Goal: Complete application form

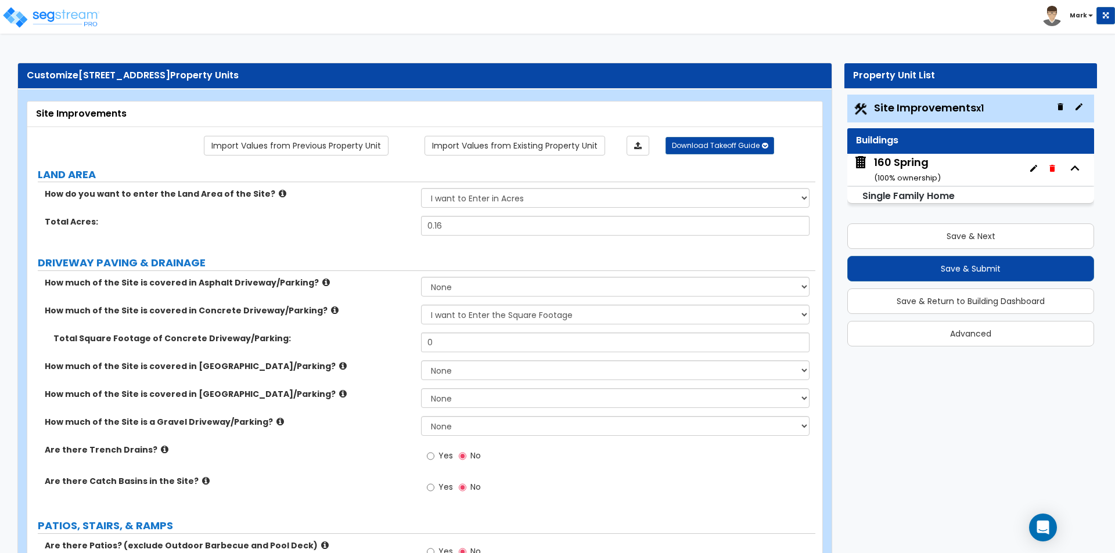
select select "2"
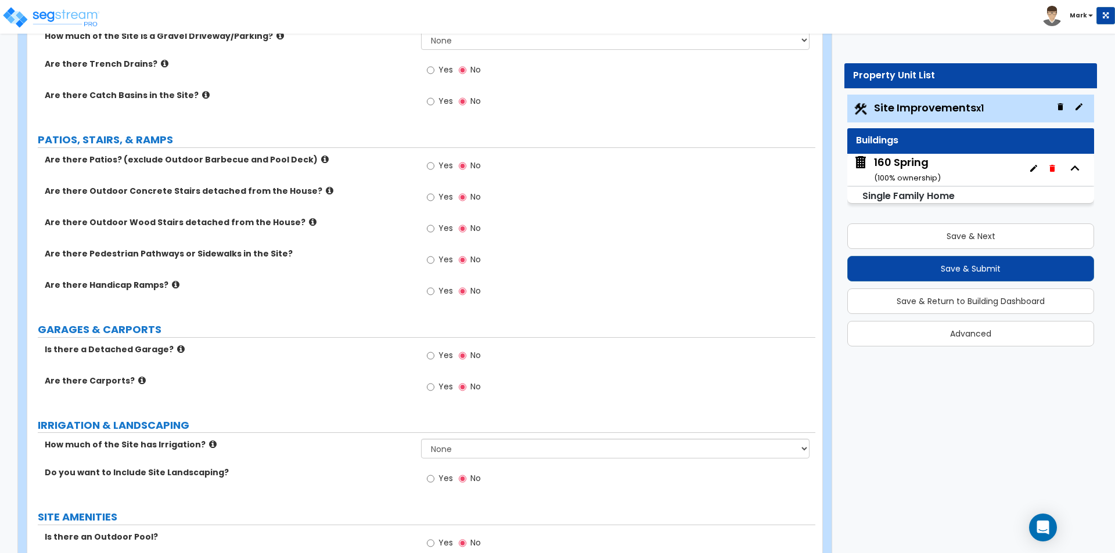
scroll to position [406, 0]
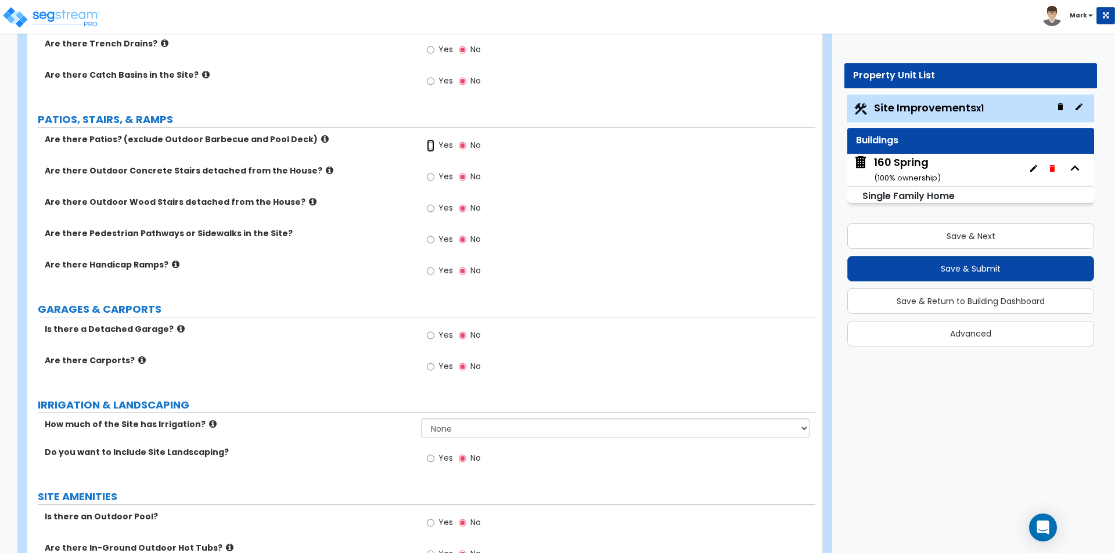
click at [433, 143] on input "Yes" at bounding box center [431, 145] width 8 height 13
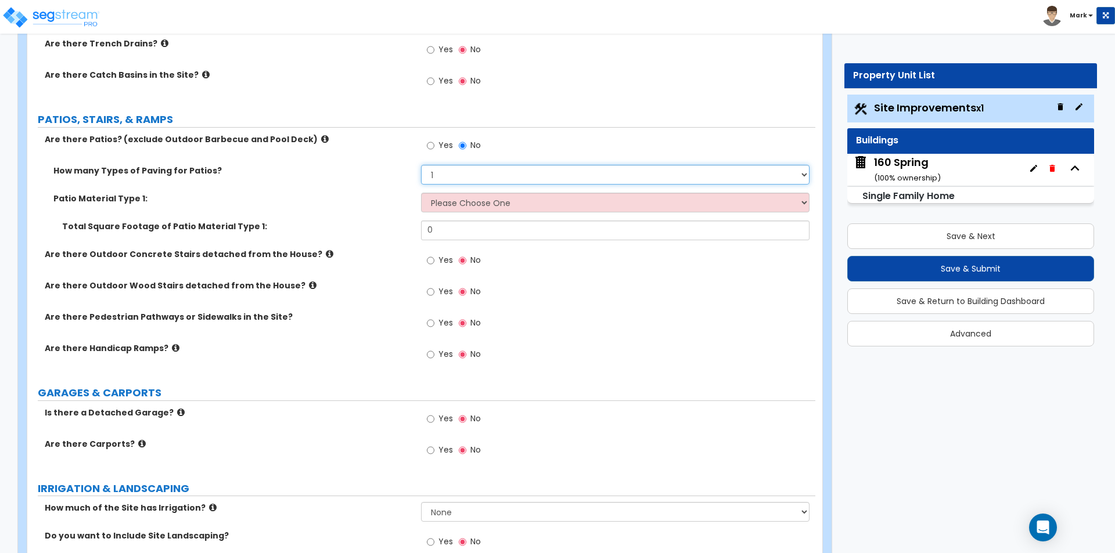
click at [464, 176] on select "1 2 3 4" at bounding box center [615, 175] width 388 height 20
select select "2"
click at [421, 165] on select "1 2 3 4" at bounding box center [615, 175] width 388 height 20
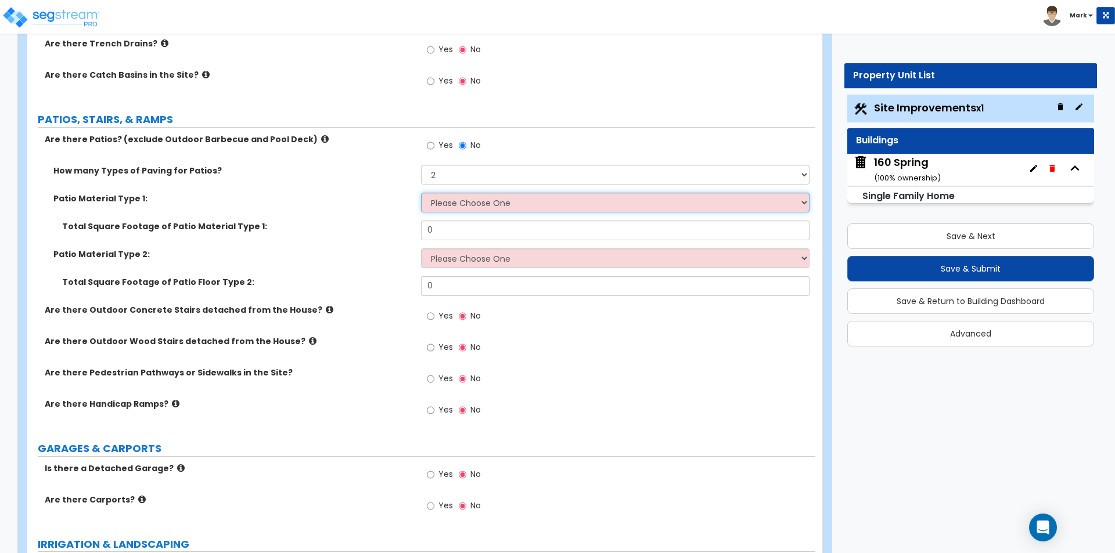
click at [464, 206] on select "Please Choose One Bare Concrete Stamped Concrete Brick Pavers Stone Pavers Tile…" at bounding box center [615, 203] width 388 height 20
select select "4"
click at [421, 193] on select "Please Choose One Bare Concrete Stamped Concrete Brick Pavers Stone Pavers Tile…" at bounding box center [615, 203] width 388 height 20
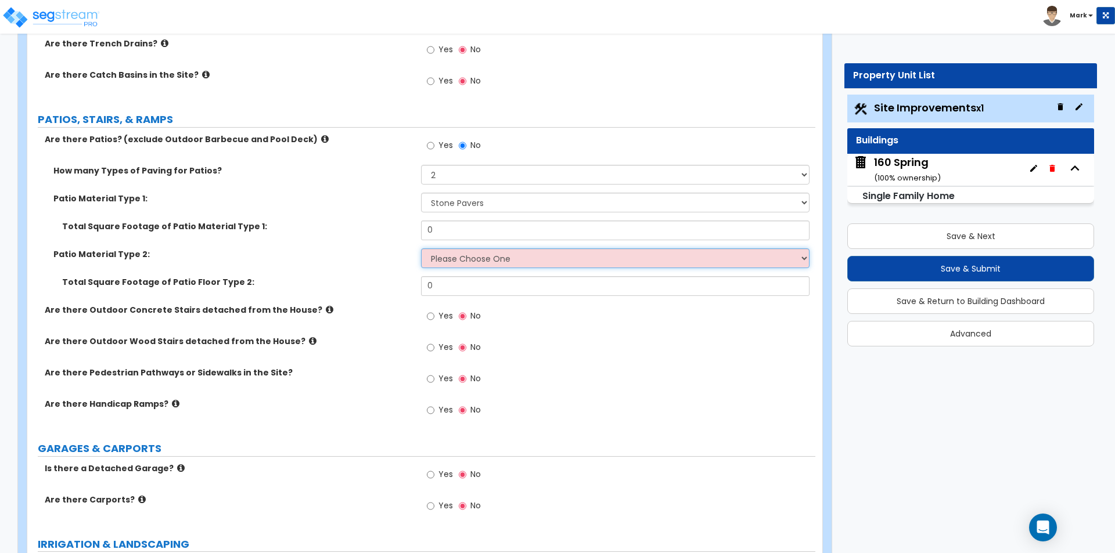
click at [478, 258] on select "Please Choose One Bare Concrete Stamped Concrete Brick Pavers Stone Pavers Tile…" at bounding box center [615, 258] width 388 height 20
select select "7"
click at [421, 248] on select "Please Choose One Bare Concrete Stamped Concrete Brick Pavers Stone Pavers Tile…" at bounding box center [615, 258] width 388 height 20
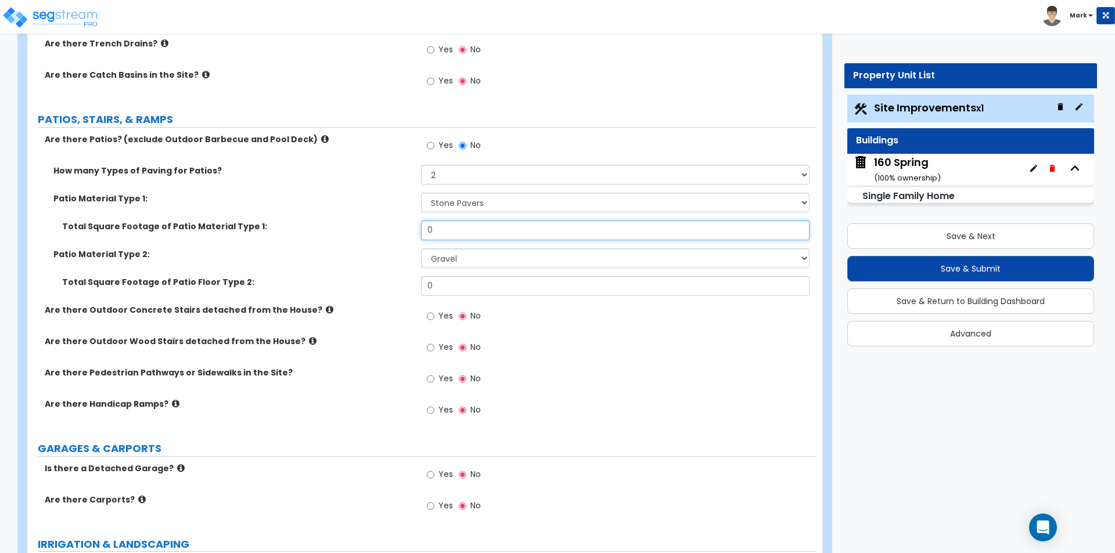
click at [474, 237] on input "0" at bounding box center [615, 231] width 388 height 20
type input "50"
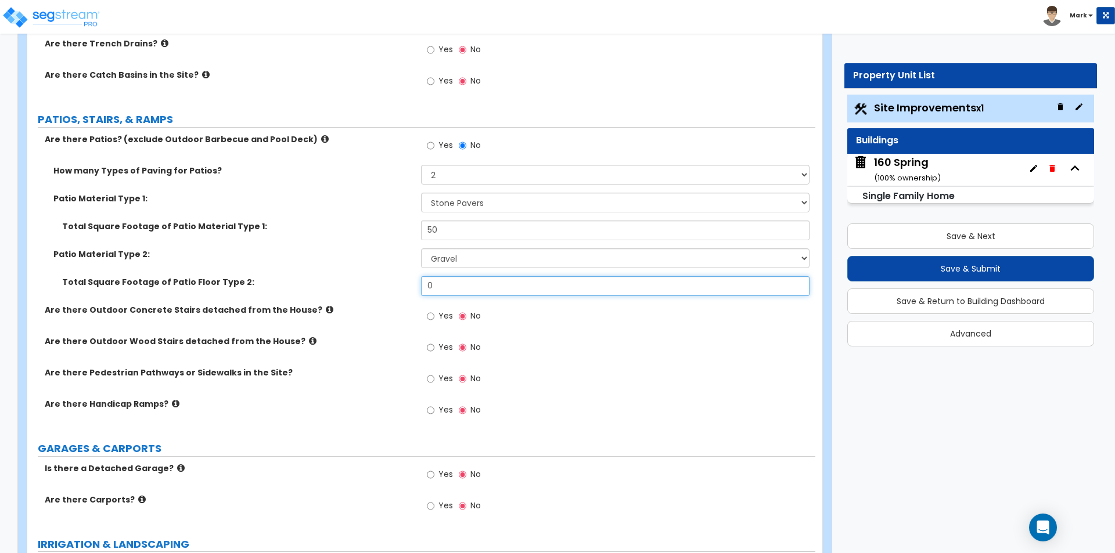
click at [446, 293] on input "0" at bounding box center [615, 286] width 388 height 20
type input "50"
click at [362, 237] on div "Total Square Footage of Patio Material Type 1: 50" at bounding box center [421, 235] width 788 height 28
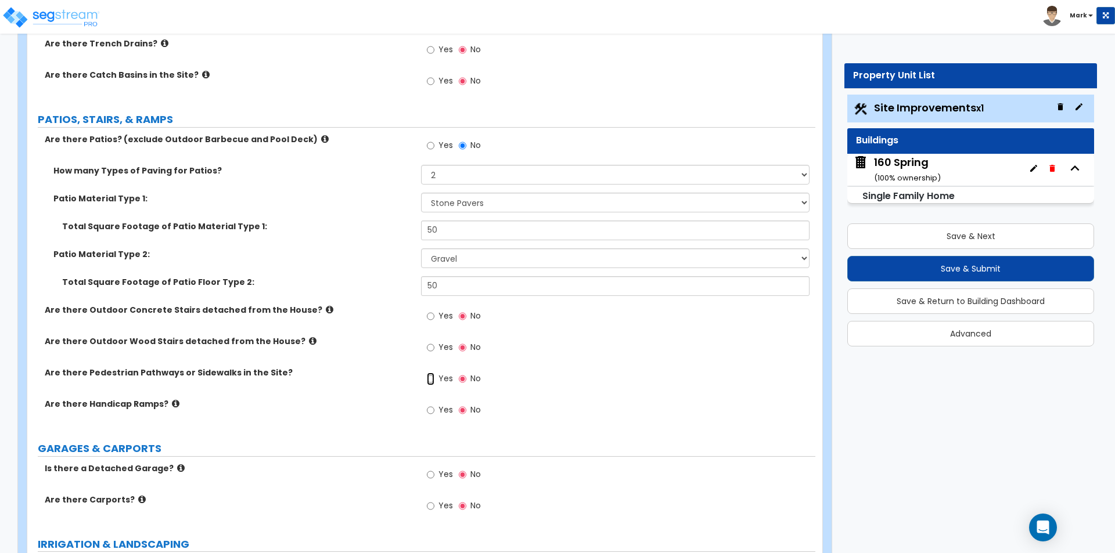
click at [431, 378] on input "Yes" at bounding box center [431, 379] width 8 height 13
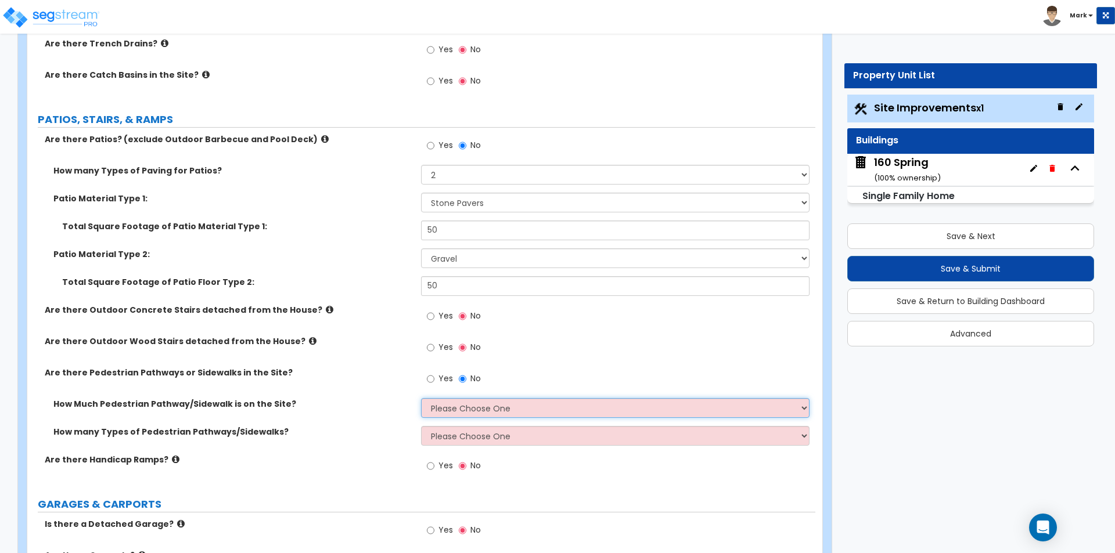
click at [448, 419] on div "How Much Pedestrian Pathway/Sidewalk is on the Site? Please Choose One I Don't …" at bounding box center [421, 412] width 788 height 28
select select "2"
click at [421, 398] on select "Please Choose One I Don't Know, Please Estimate For Me Enter Linear Footage" at bounding box center [615, 408] width 388 height 20
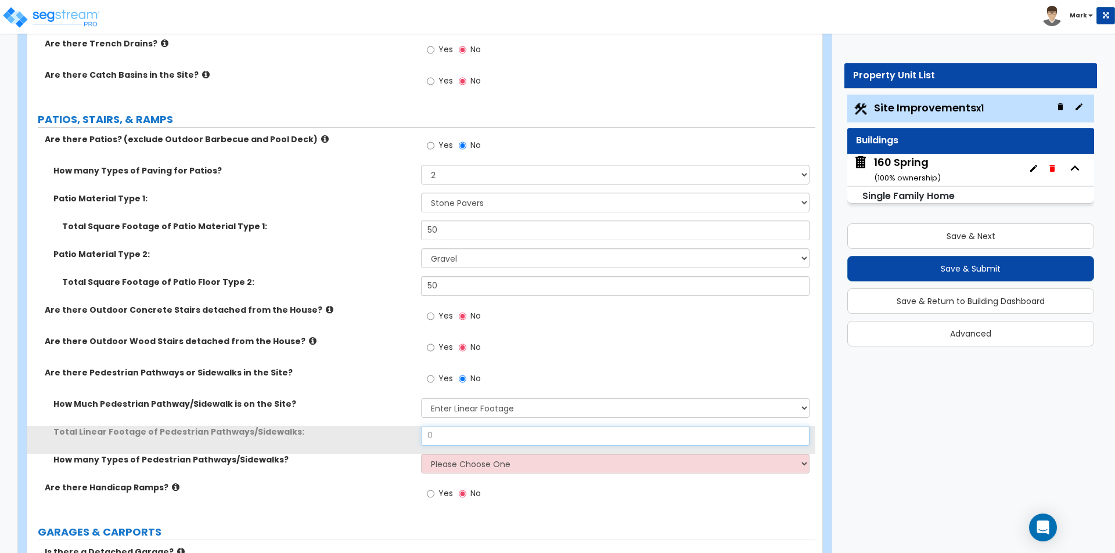
click at [452, 438] on input "0" at bounding box center [615, 436] width 388 height 20
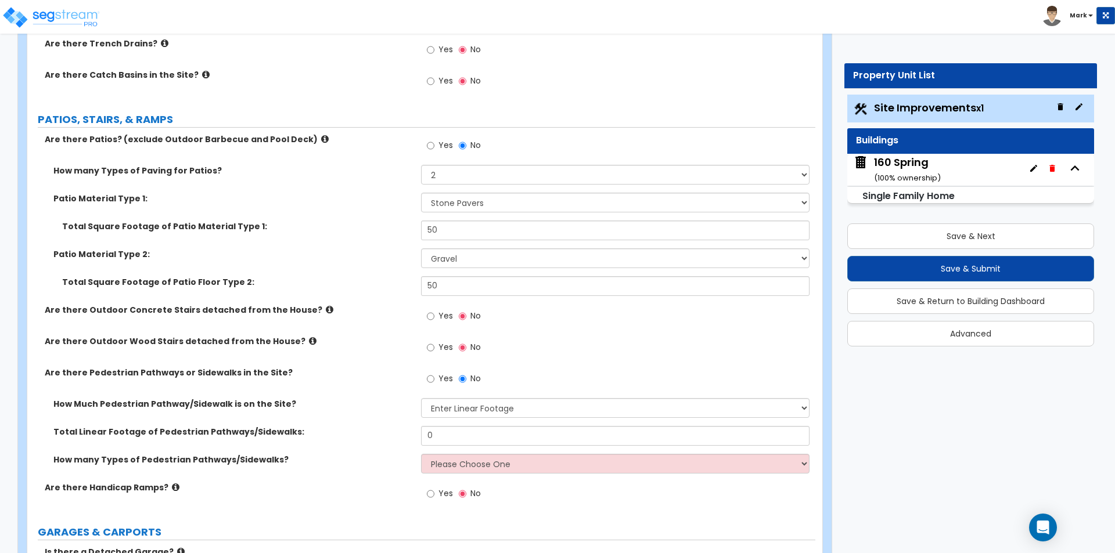
click at [361, 399] on label "How Much Pedestrian Pathway/Sidewalk is on the Site?" at bounding box center [232, 404] width 359 height 12
click at [439, 435] on input "0" at bounding box center [615, 436] width 388 height 20
type input "60"
click at [331, 426] on label "Total Linear Footage of Pedestrian Pathways/Sidewalks:" at bounding box center [232, 432] width 359 height 12
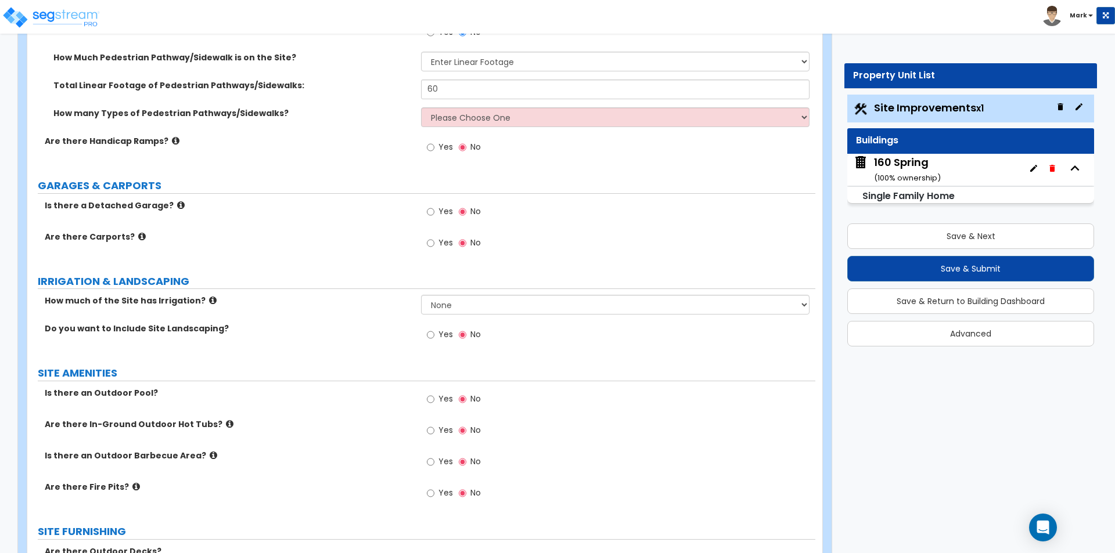
scroll to position [755, 0]
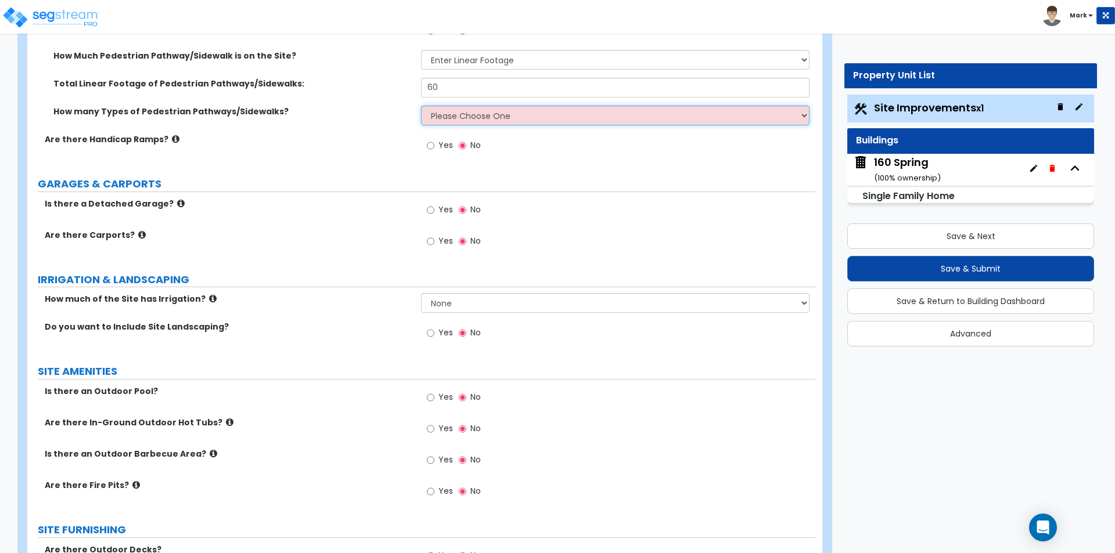
click at [559, 117] on select "Please Choose One 1 2 3" at bounding box center [615, 116] width 388 height 20
select select "1"
click at [421, 106] on select "Please Choose One 1 2 3" at bounding box center [615, 116] width 388 height 20
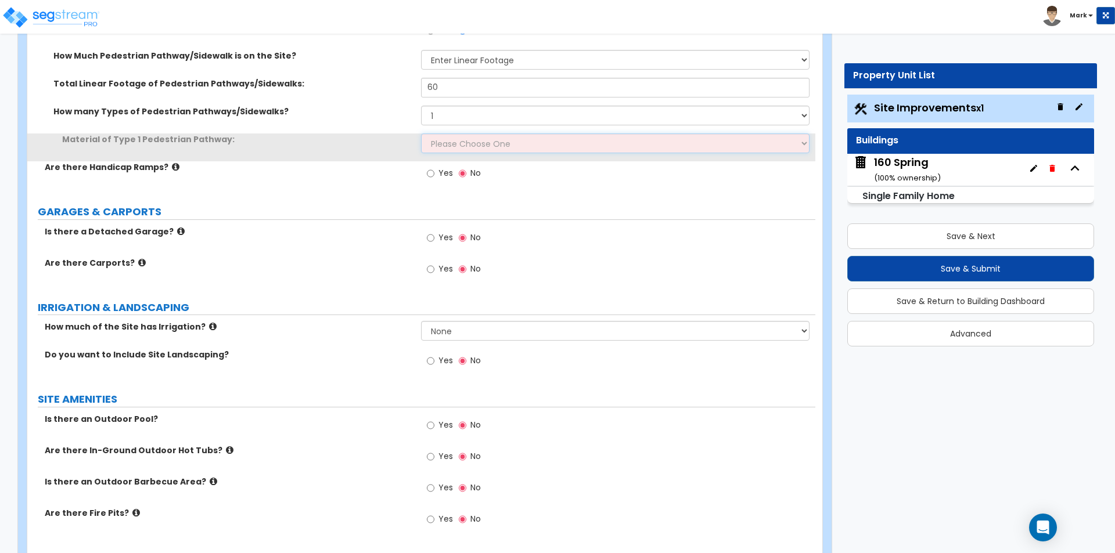
click at [448, 140] on select "Please Choose One Bare Concrete Stamped Concrete Brick Pavers Stone Pavers Wood…" at bounding box center [615, 144] width 388 height 20
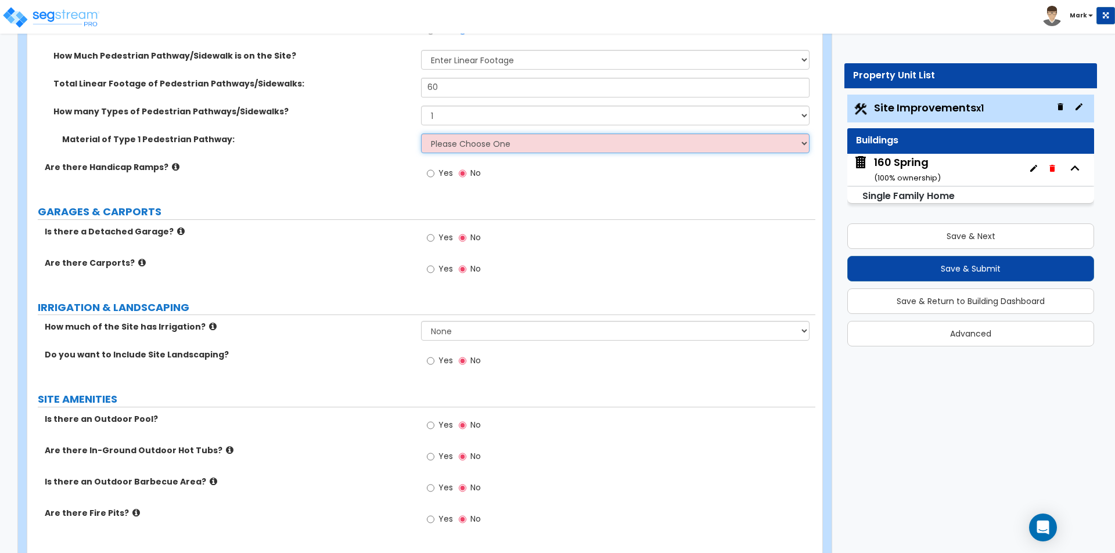
select select "1"
click at [421, 134] on select "Please Choose One Bare Concrete Stamped Concrete Brick Pavers Stone Pavers Wood…" at bounding box center [615, 144] width 388 height 20
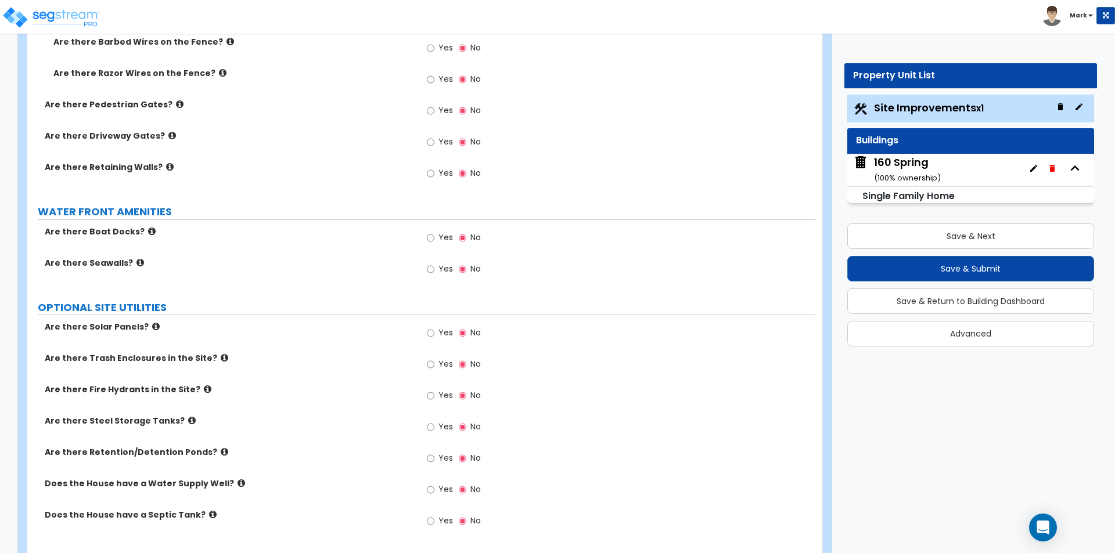
scroll to position [1898, 0]
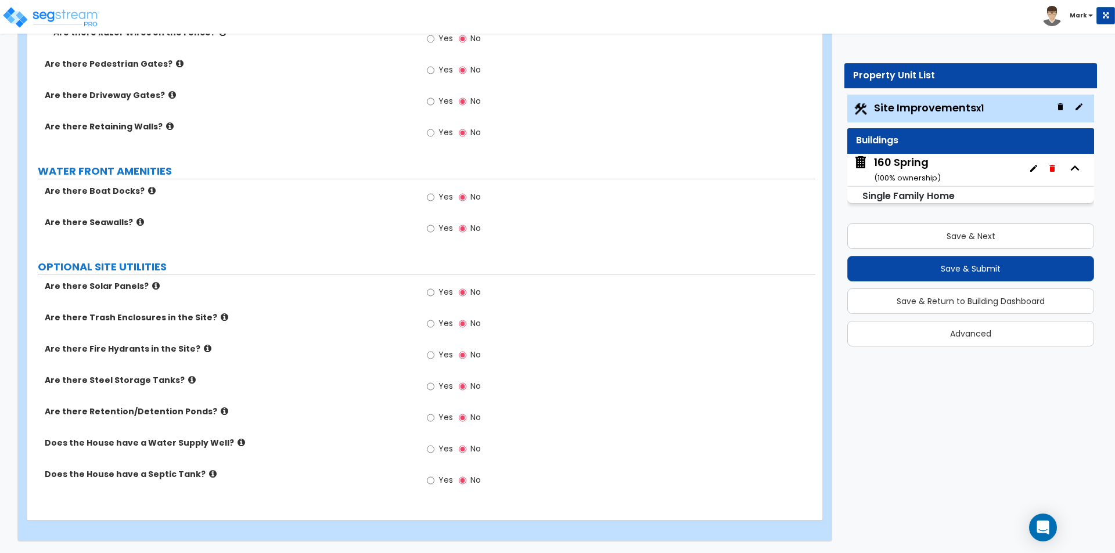
click at [920, 167] on div "160 Spring ( 100 % ownership)" at bounding box center [907, 170] width 67 height 30
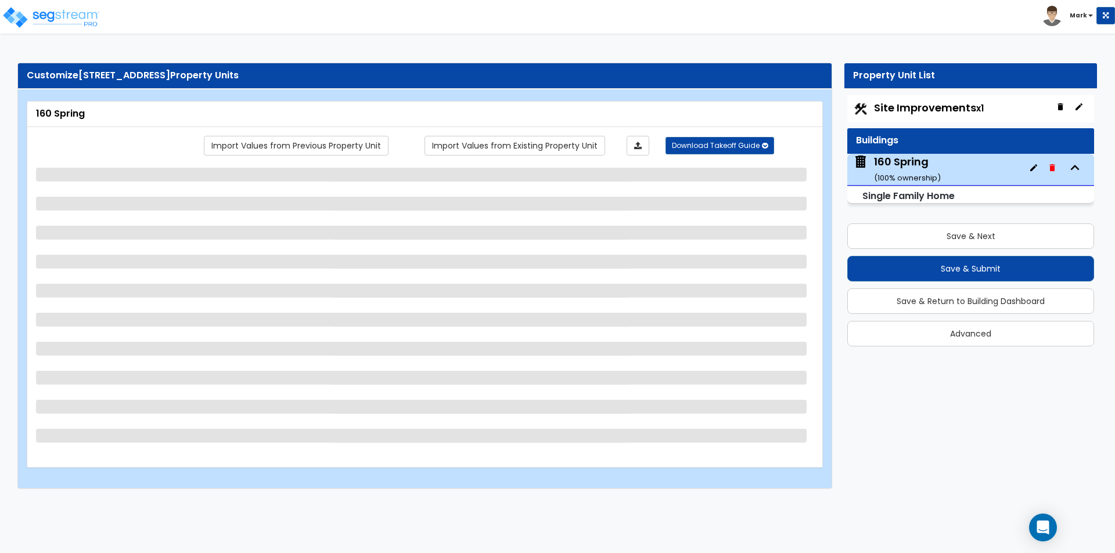
scroll to position [0, 0]
select select "1"
select select "7"
select select "1"
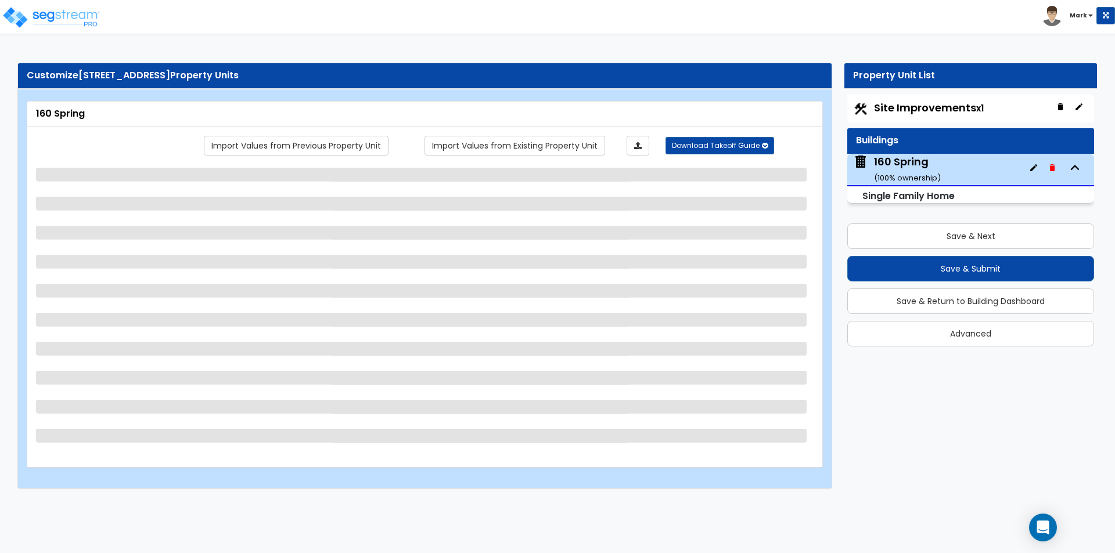
select select "4"
select select "1"
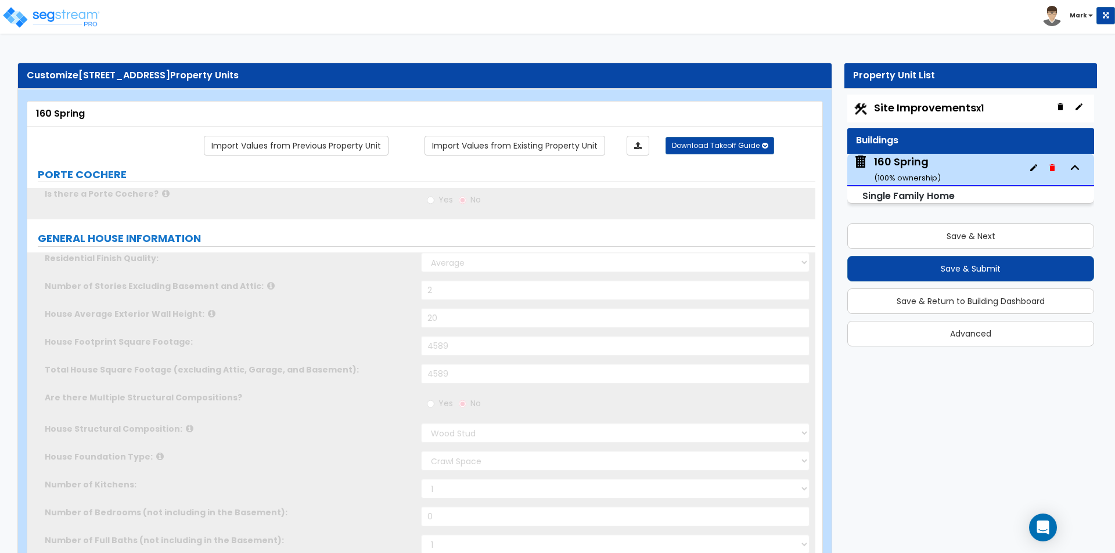
type input "2"
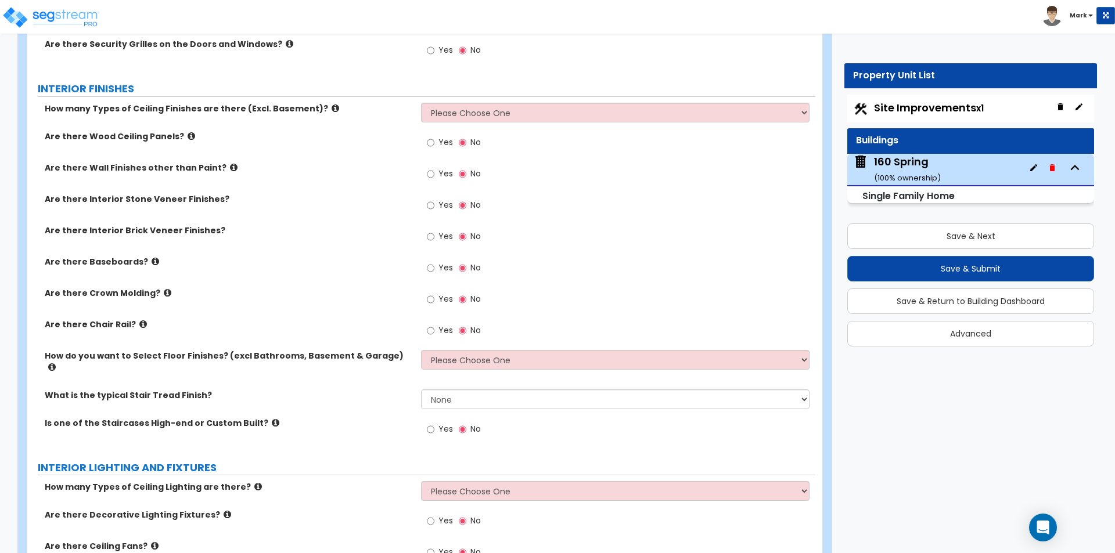
scroll to position [2032, 0]
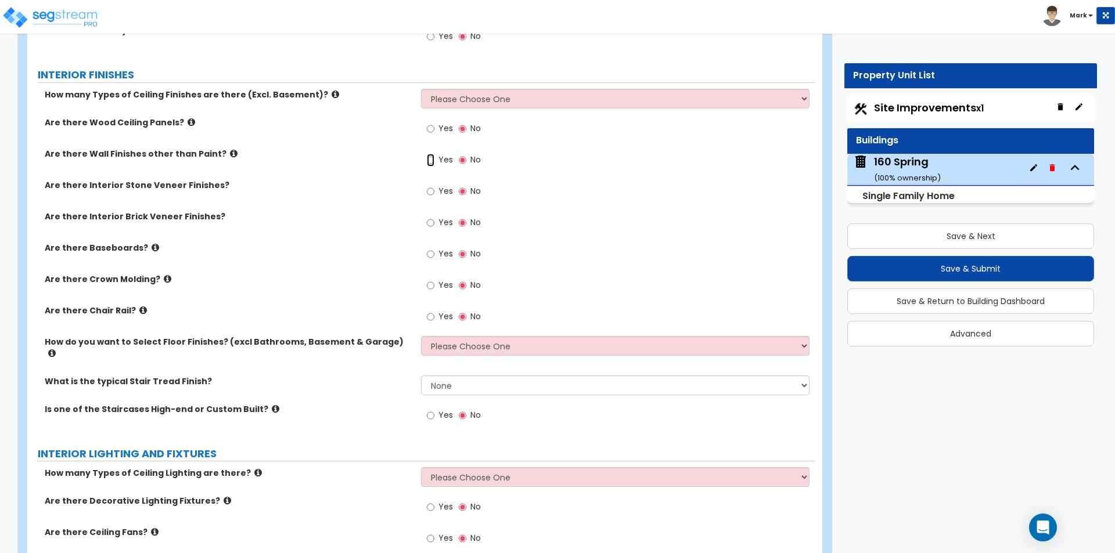
click at [430, 159] on input "Yes" at bounding box center [431, 160] width 8 height 13
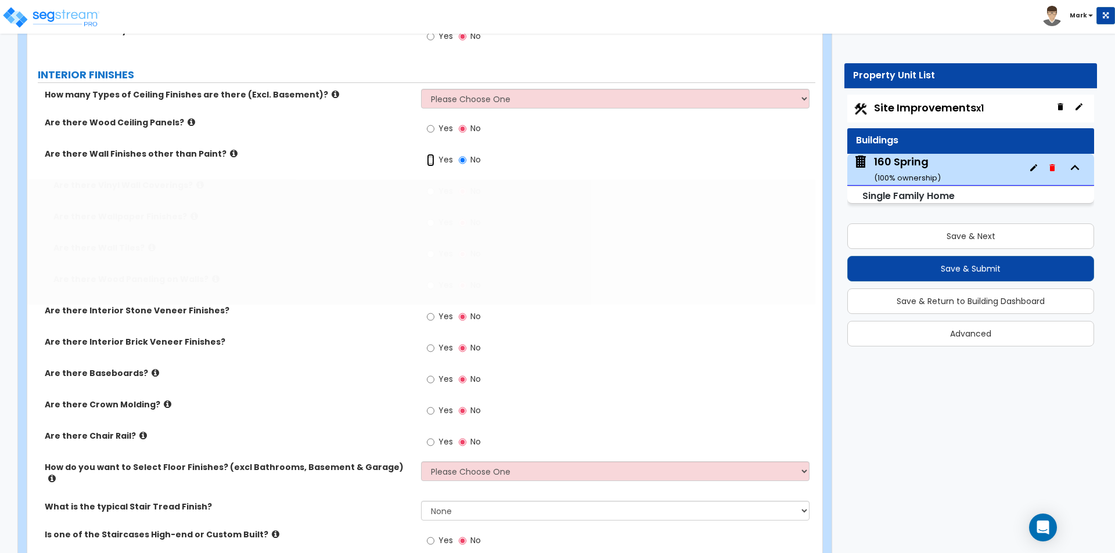
radio input "true"
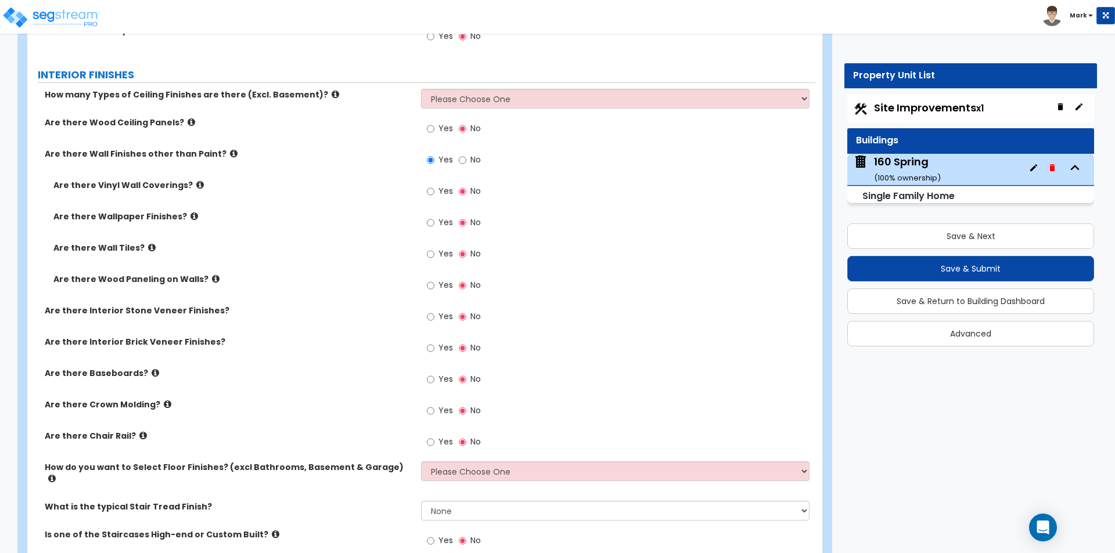
click at [437, 288] on label "Yes" at bounding box center [440, 287] width 26 height 20
click at [434, 288] on input "Yes" at bounding box center [431, 285] width 8 height 13
radio input "true"
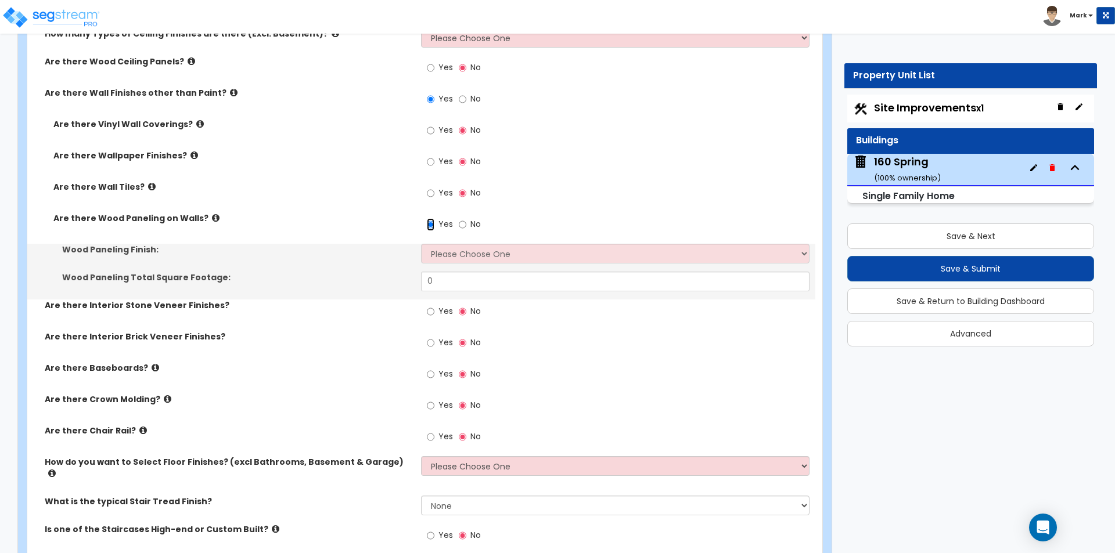
scroll to position [2206, 0]
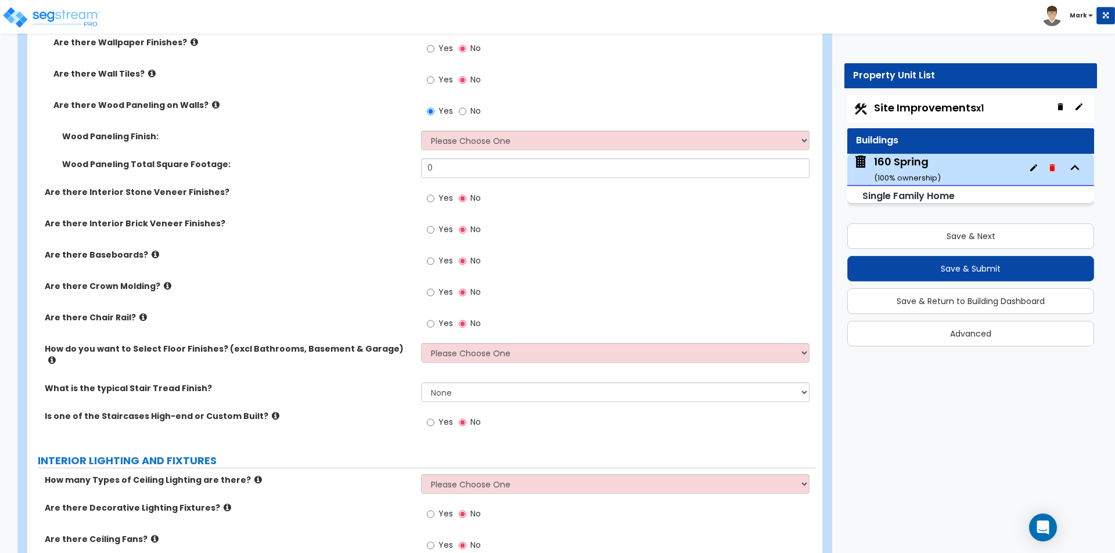
click at [426, 262] on div "Yes No" at bounding box center [454, 262] width 66 height 27
click at [430, 255] on input "Yes" at bounding box center [431, 261] width 8 height 13
radio input "true"
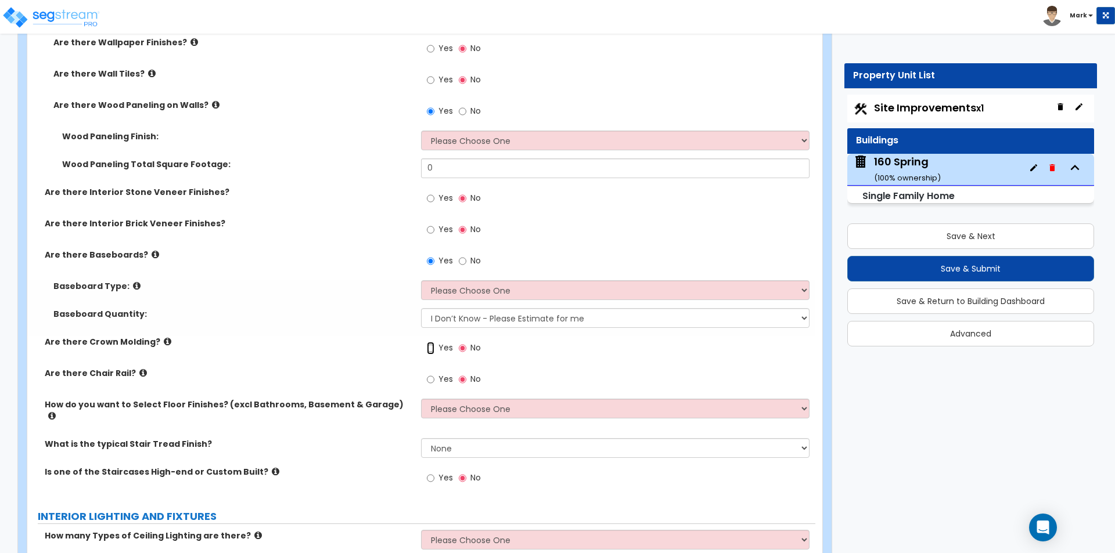
click at [433, 351] on input "Yes" at bounding box center [431, 348] width 8 height 13
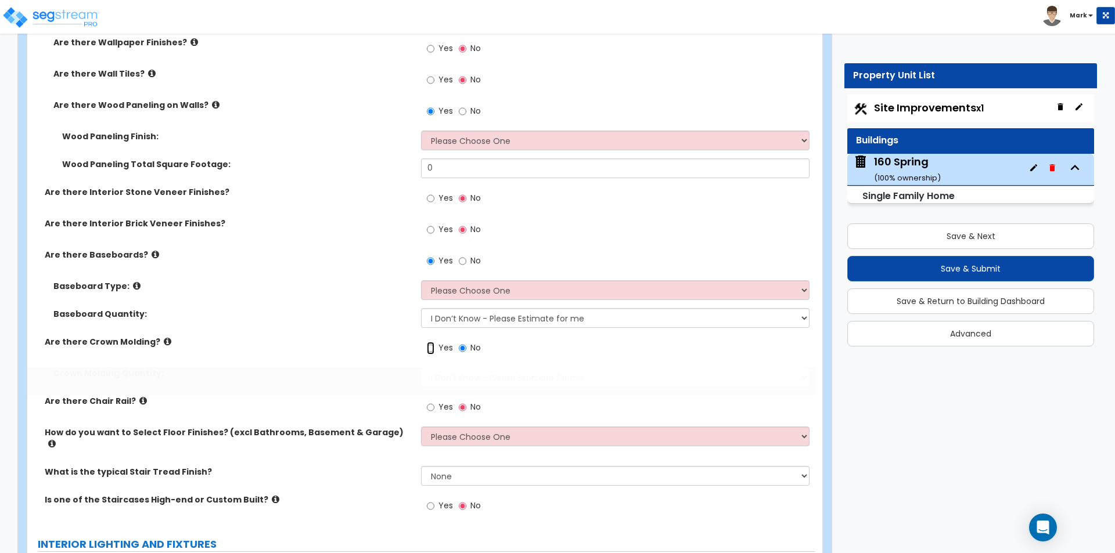
radio input "true"
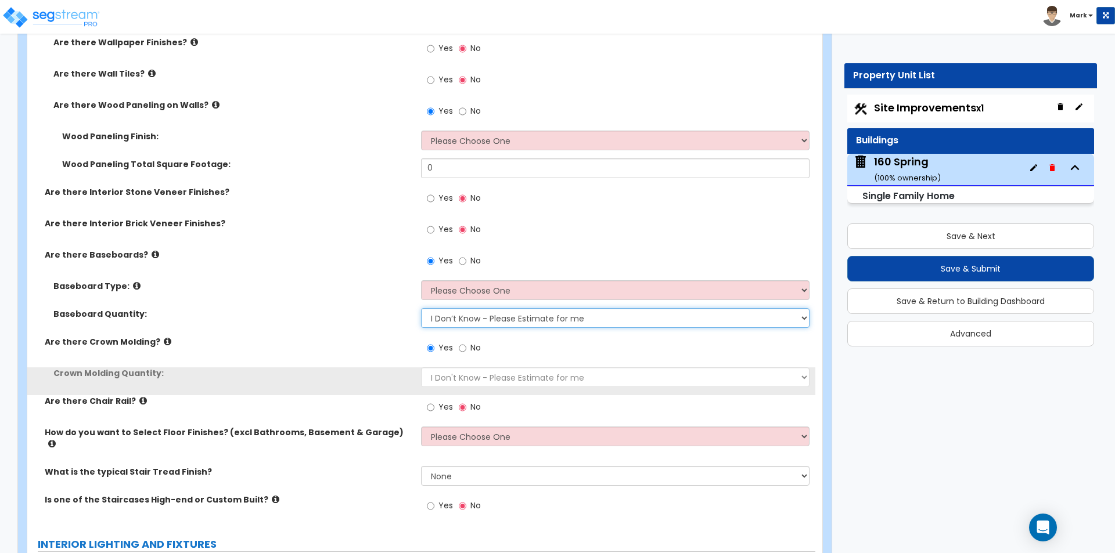
click at [445, 322] on select "I Don’t Know - Please Estimate for me I want to Enter the Linear Footage" at bounding box center [615, 318] width 388 height 20
click at [421, 308] on select "I Don’t Know - Please Estimate for me I want to Enter the Linear Footage" at bounding box center [615, 318] width 388 height 20
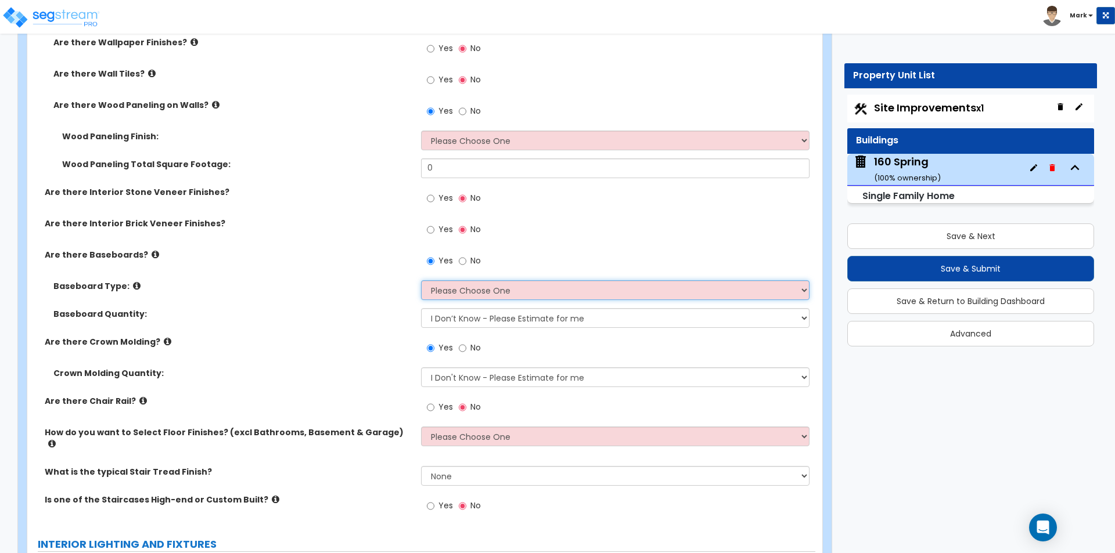
click at [450, 293] on select "Please Choose One Wood Vinyl Carpet Tile" at bounding box center [615, 290] width 388 height 20
select select "1"
click at [421, 280] on select "Please Choose One Wood Vinyl Carpet Tile" at bounding box center [615, 290] width 388 height 20
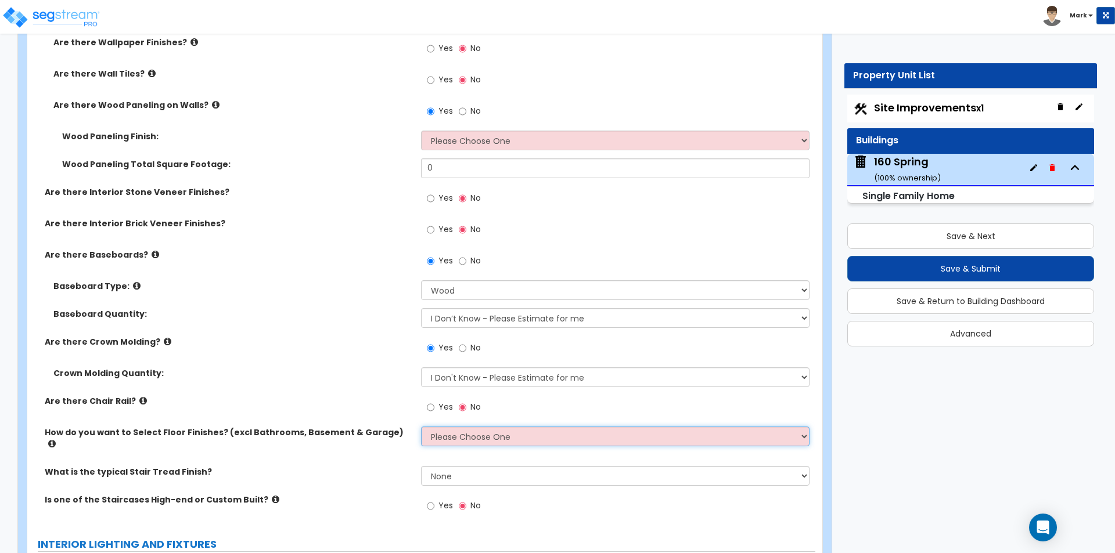
click at [431, 438] on select "Please Choose One I want to Select Floor Finishes for the Areas of the House I …" at bounding box center [615, 437] width 388 height 20
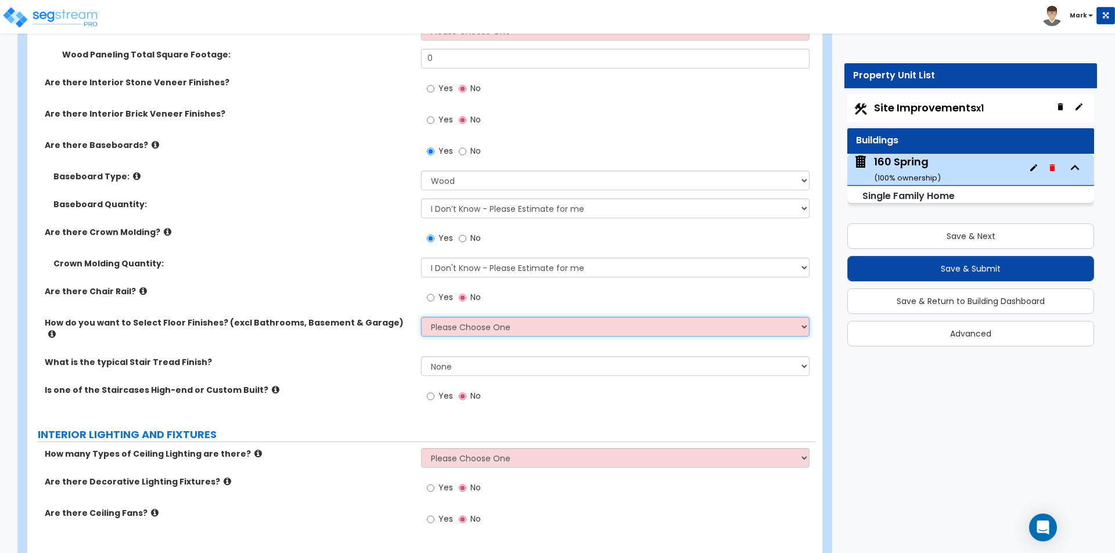
scroll to position [2322, 0]
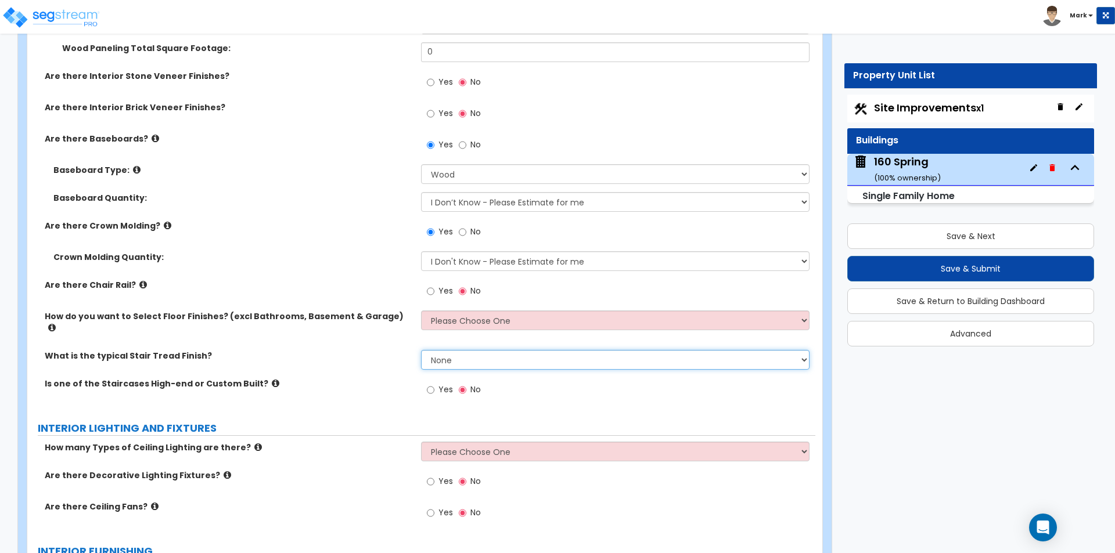
click at [444, 350] on select "None Tile Wood Laminate VCT Sheet Carpet Sheet Vinyl Carpet Tile" at bounding box center [615, 360] width 388 height 20
click at [421, 350] on select "None Tile Wood Laminate VCT Sheet Carpet Sheet Vinyl Carpet Tile" at bounding box center [615, 360] width 388 height 20
click at [265, 378] on label "Is one of the Staircases High-end or Custom Built?" at bounding box center [228, 384] width 367 height 12
click at [272, 379] on icon at bounding box center [276, 383] width 8 height 9
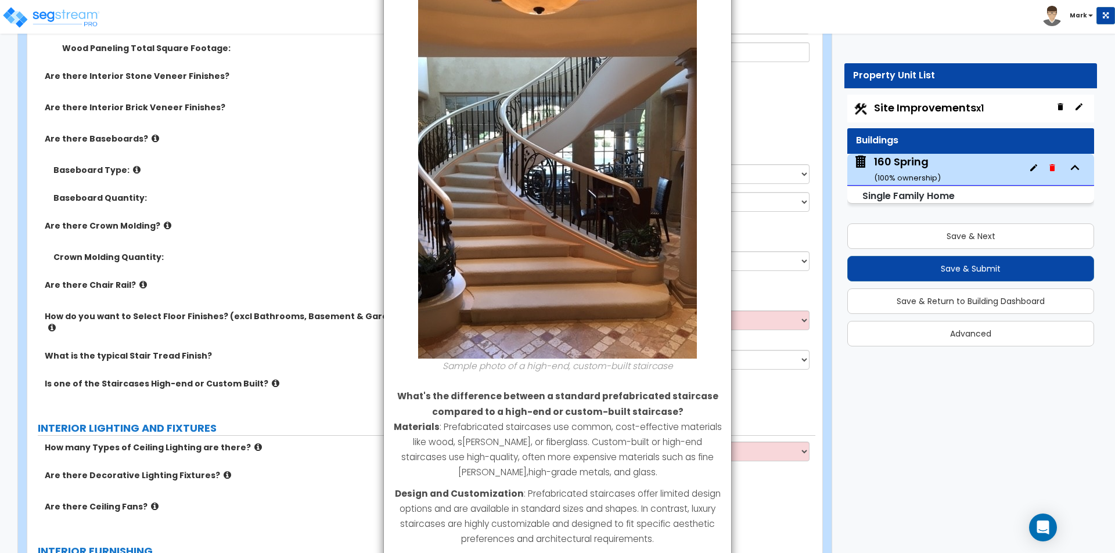
scroll to position [284, 0]
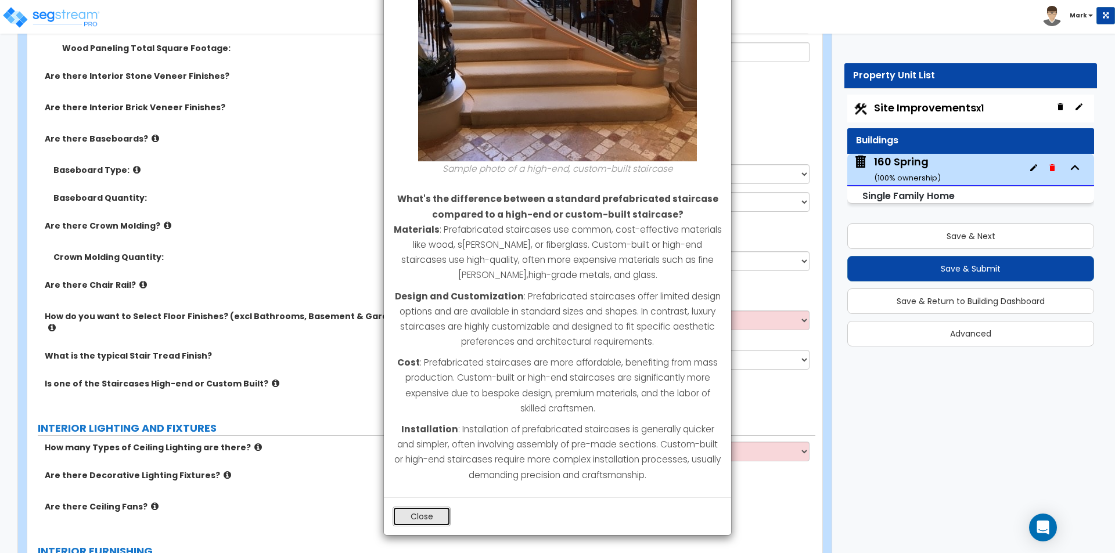
click at [438, 520] on button "Close" at bounding box center [421, 517] width 58 height 20
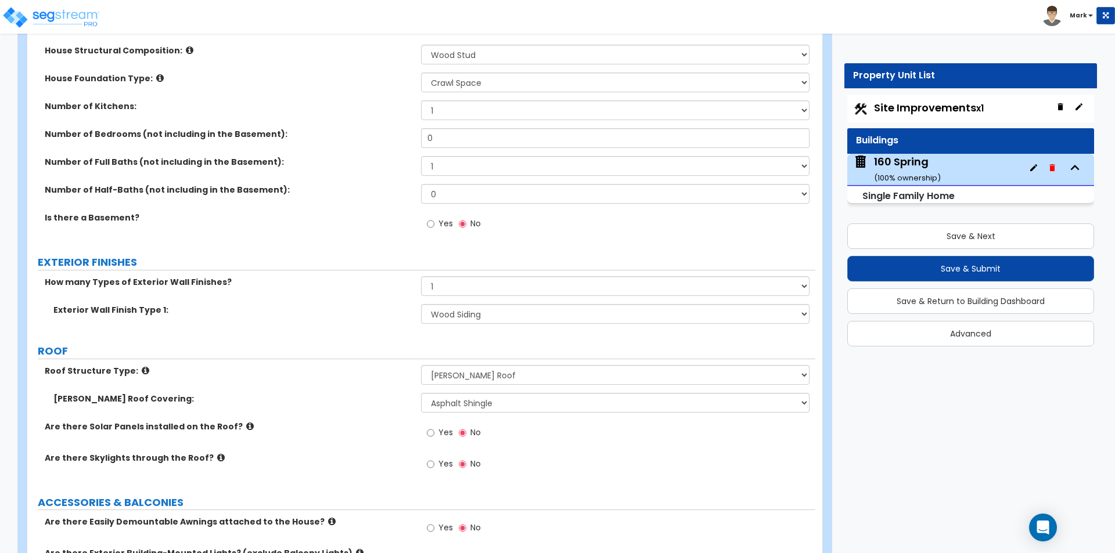
scroll to position [406, 0]
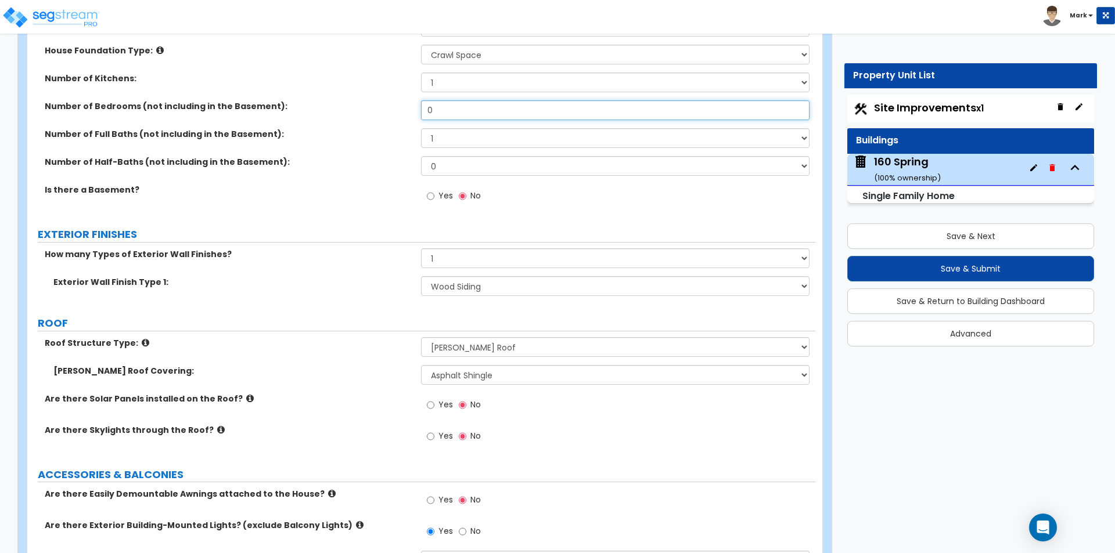
click at [444, 113] on input "0" at bounding box center [615, 110] width 388 height 20
type input "6"
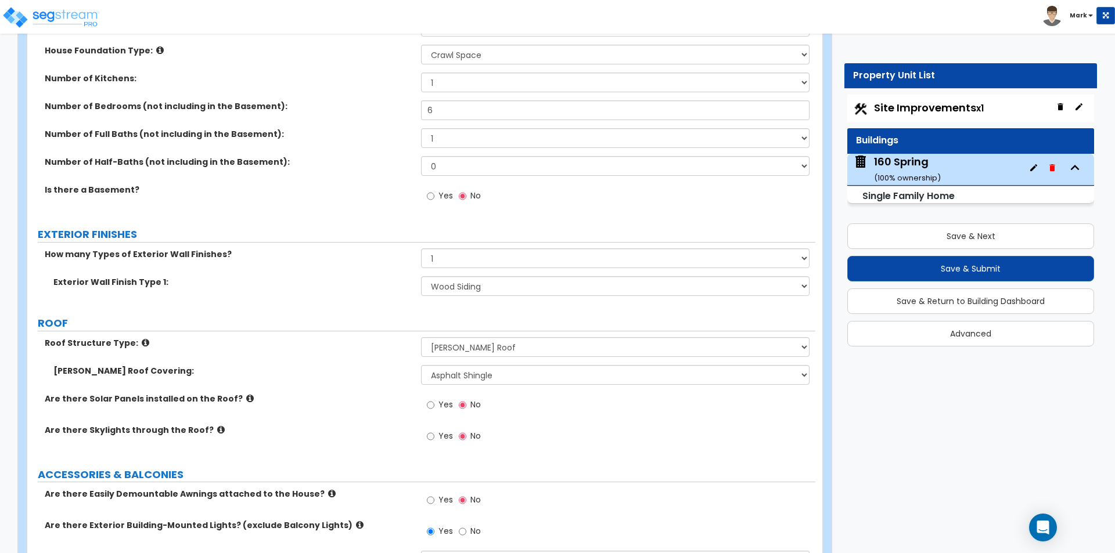
click at [313, 186] on label "Is there a Basement?" at bounding box center [228, 190] width 367 height 12
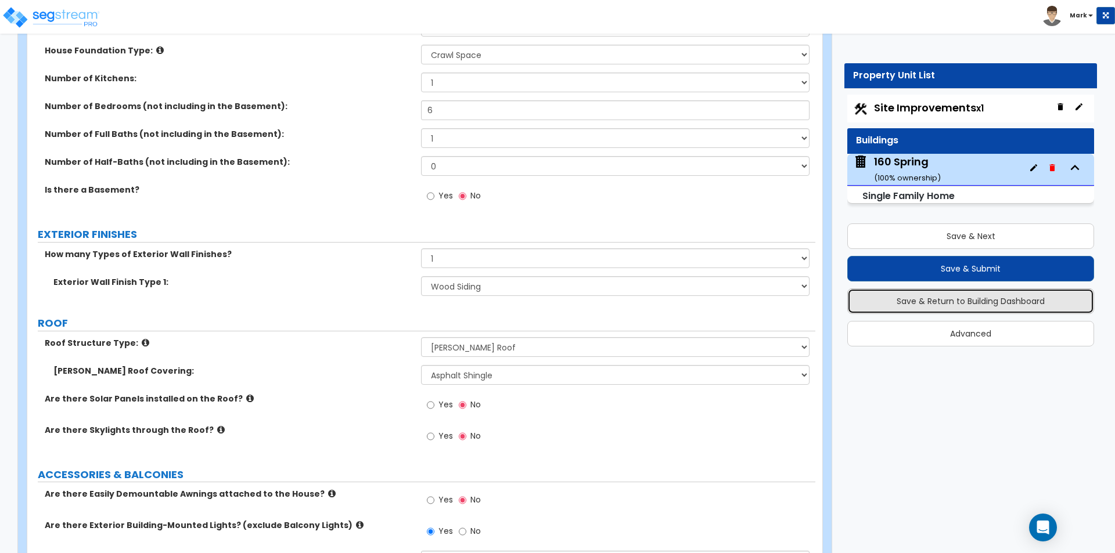
click at [927, 295] on button "Save & Return to Building Dashboard" at bounding box center [970, 302] width 247 height 26
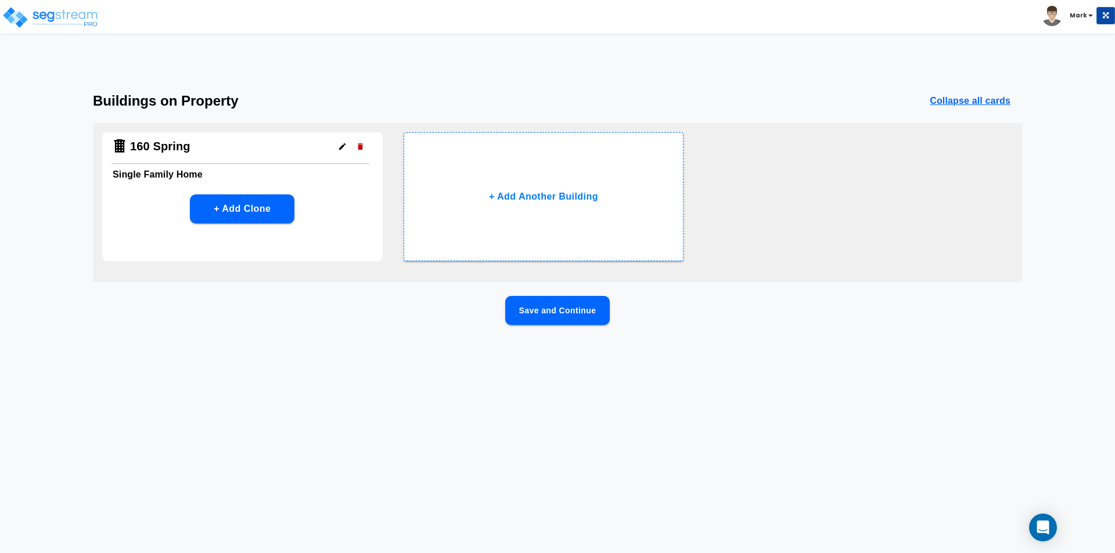
scroll to position [0, 0]
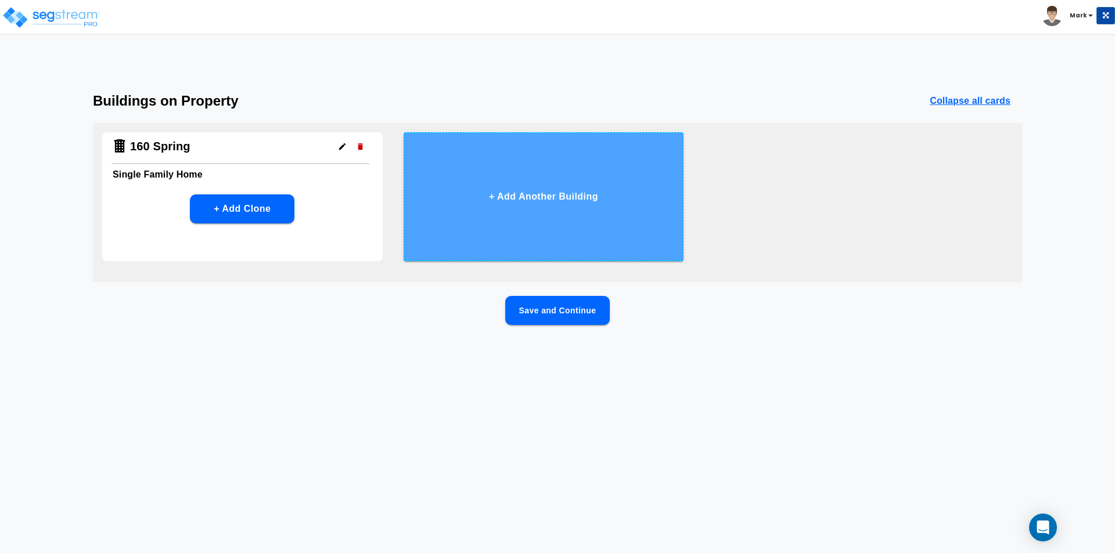
click at [573, 197] on button "+ Add Another Building" at bounding box center [543, 196] width 280 height 129
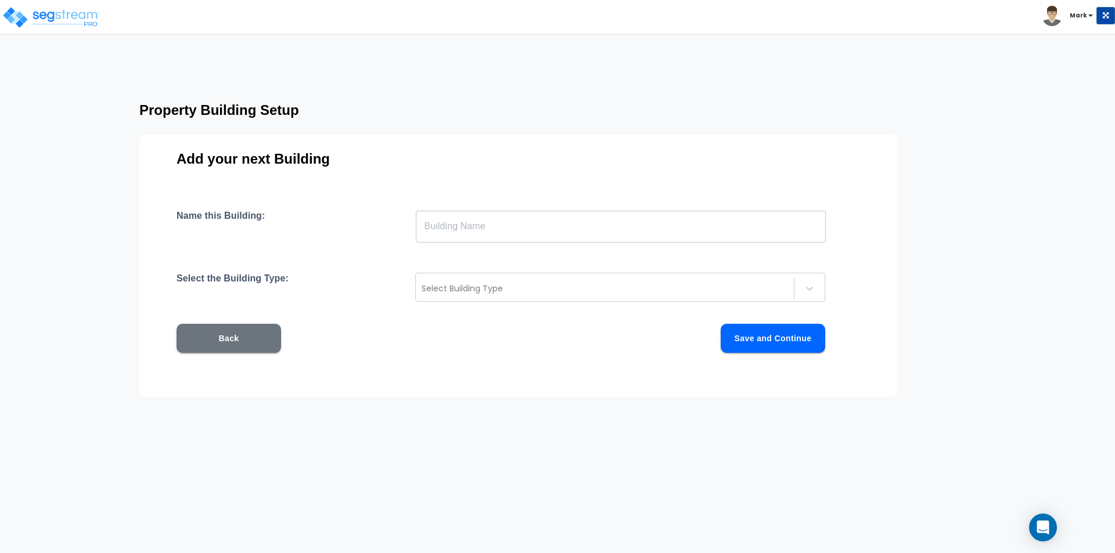
click at [547, 239] on input "text" at bounding box center [621, 226] width 410 height 33
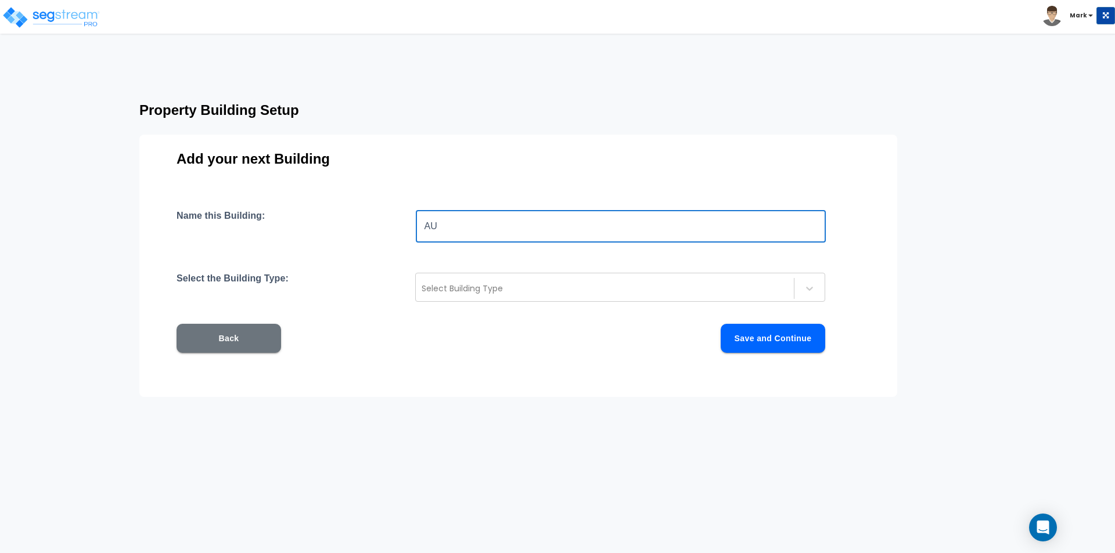
type input "A"
type input "Extra"
click at [524, 282] on div "Select Building Type" at bounding box center [605, 288] width 378 height 19
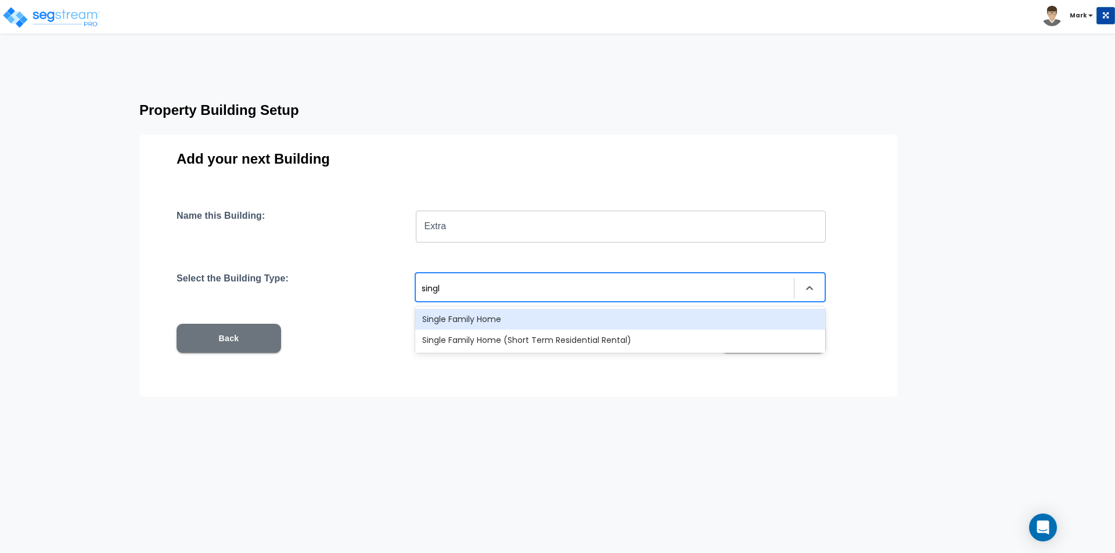
type input "single"
click at [495, 319] on div "Single Family Home" at bounding box center [620, 319] width 410 height 21
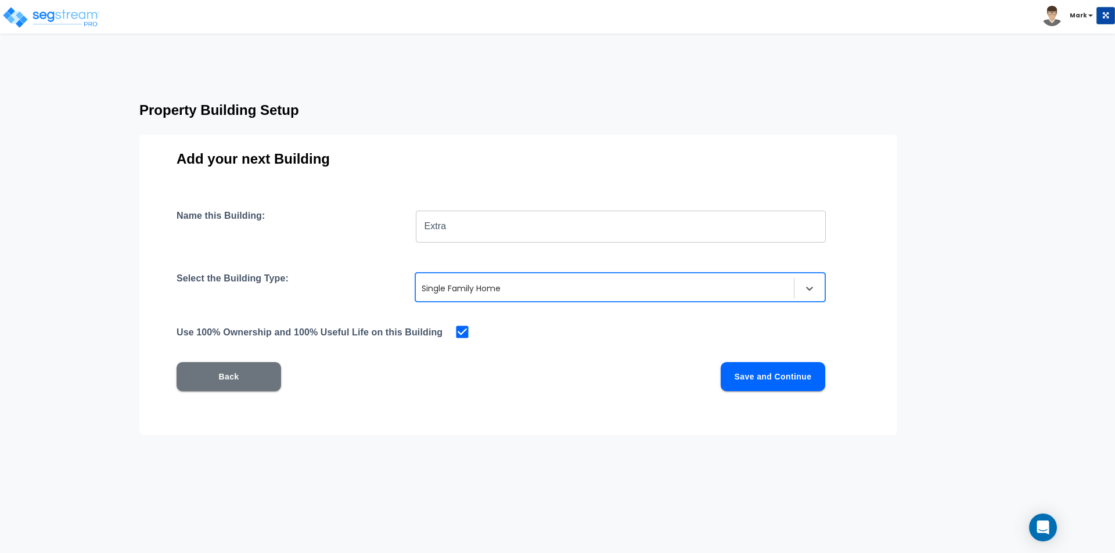
click at [749, 374] on button "Save and Continue" at bounding box center [772, 376] width 104 height 29
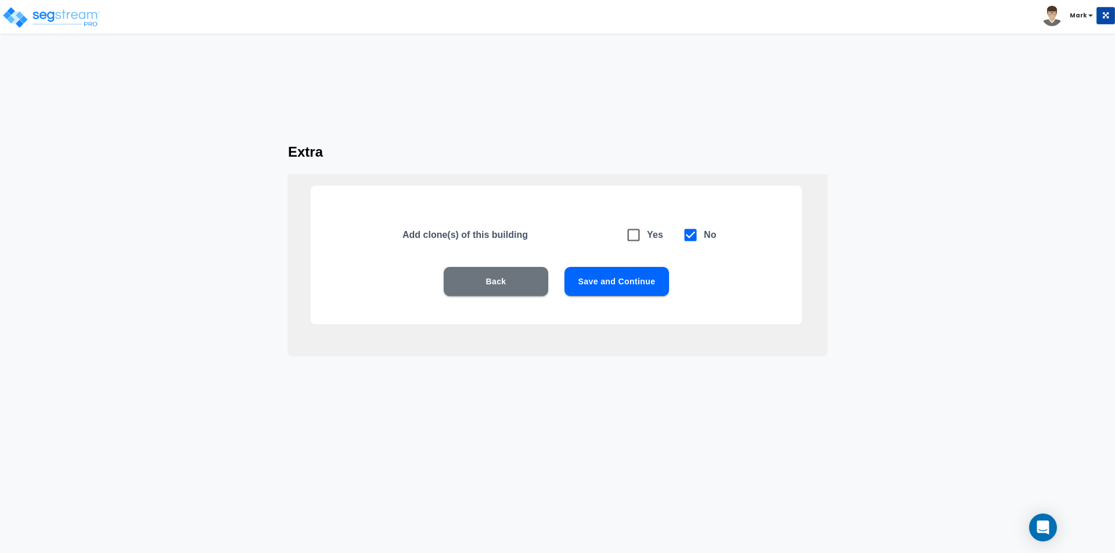
click at [643, 284] on button "Save and Continue" at bounding box center [616, 281] width 104 height 29
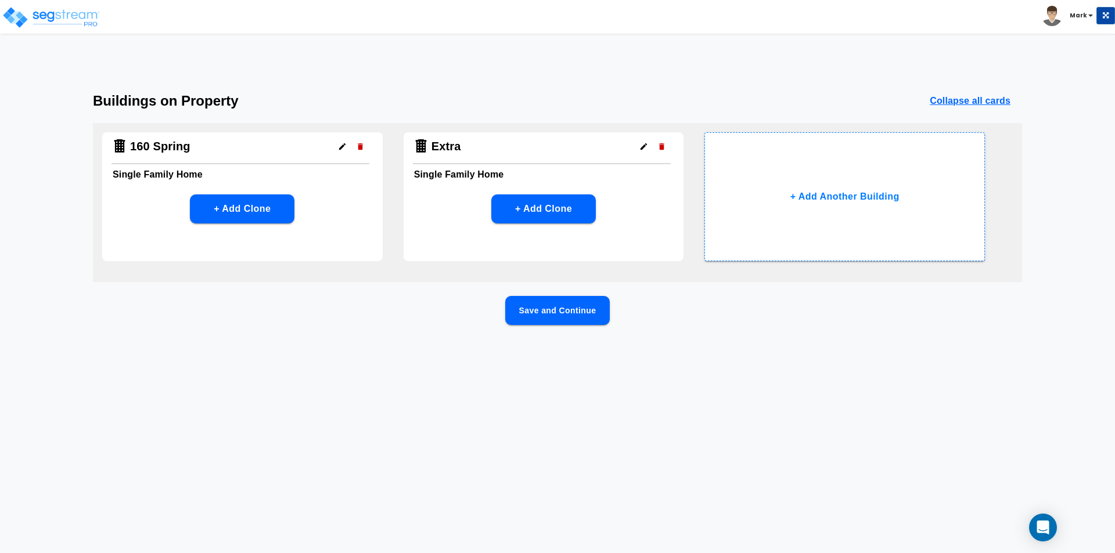
click at [575, 319] on button "Save and Continue" at bounding box center [557, 310] width 104 height 29
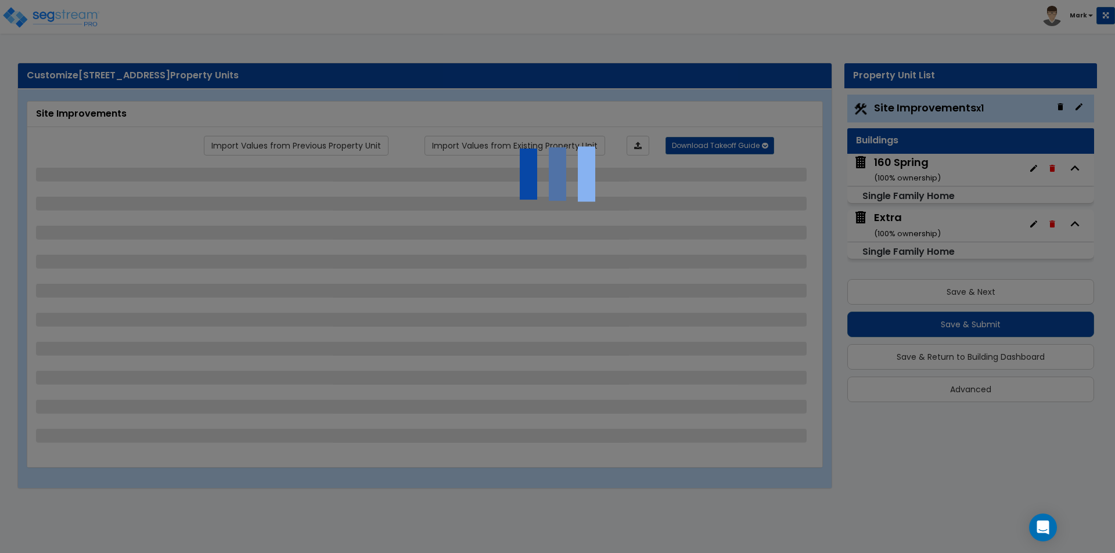
select select "2"
select select "4"
select select "7"
select select "2"
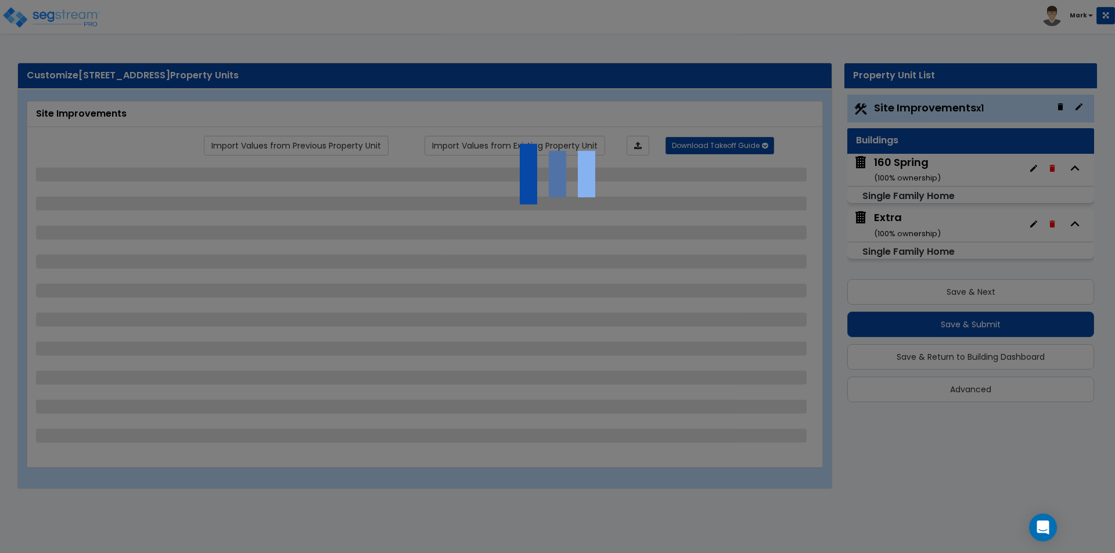
select select "1"
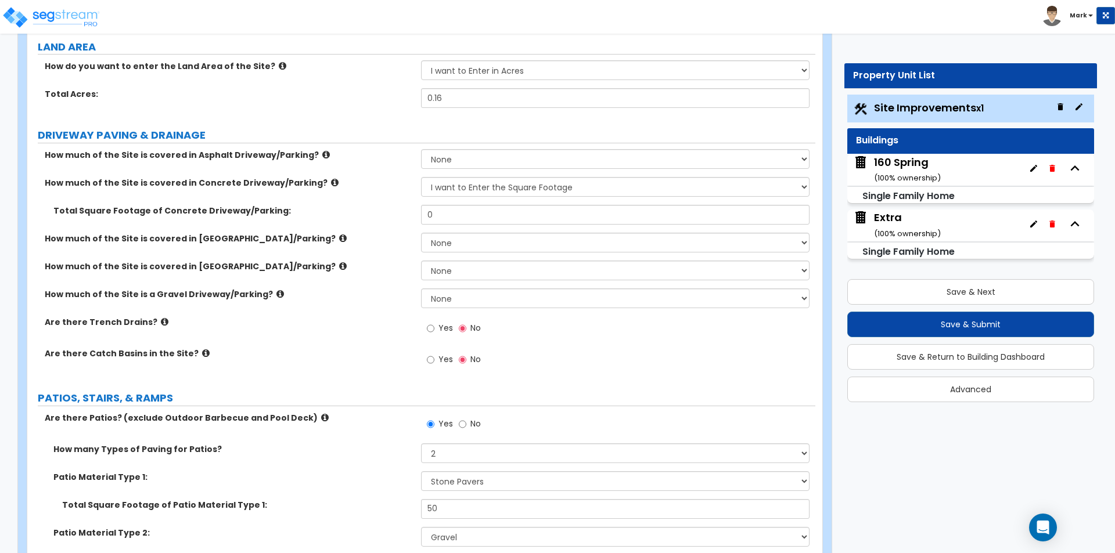
scroll to position [174, 0]
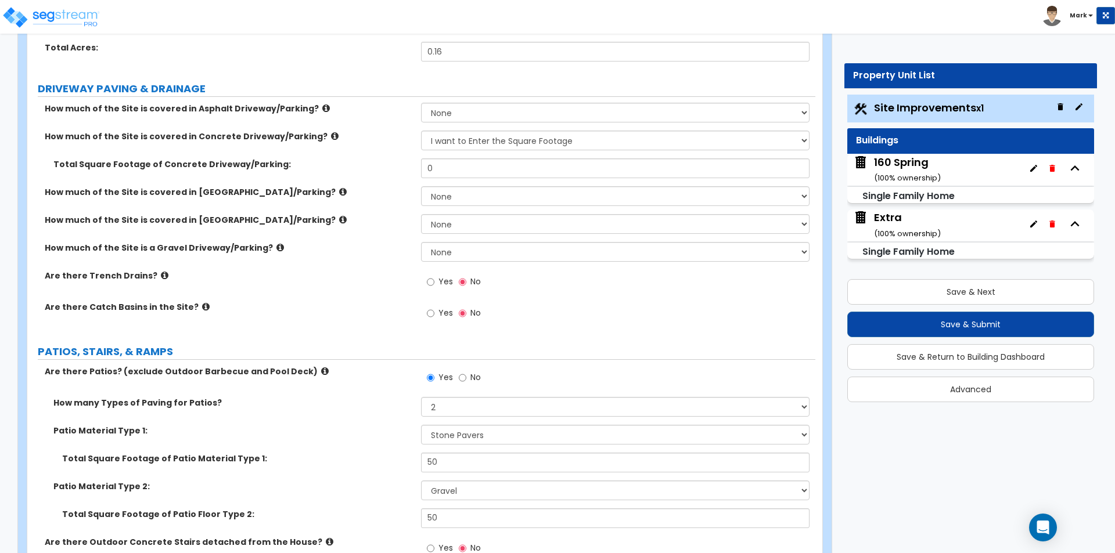
click at [903, 161] on div "160 Spring ( 100 % ownership)" at bounding box center [907, 170] width 67 height 30
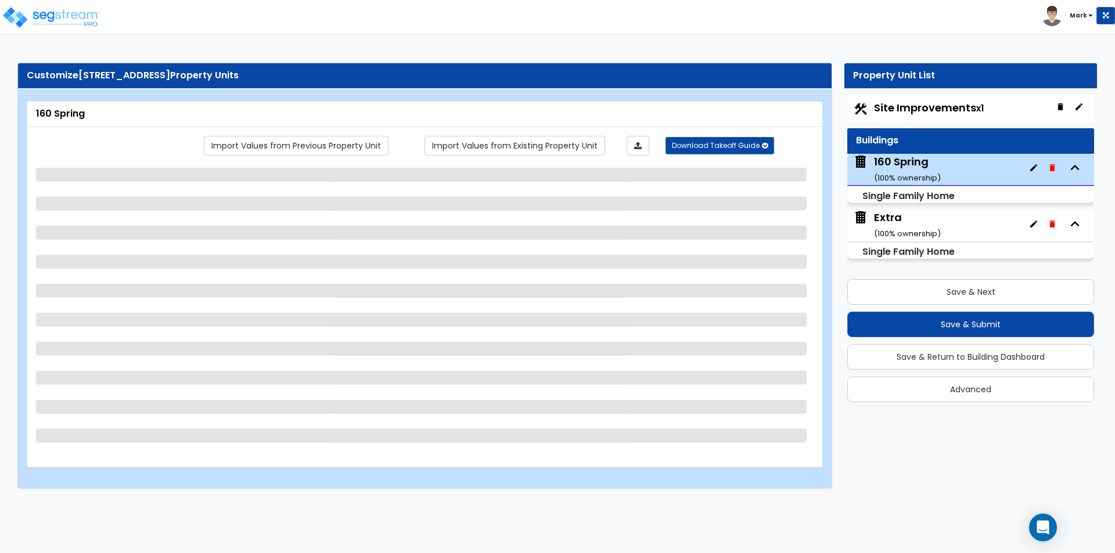
scroll to position [0, 0]
select select "1"
select select "7"
select select "1"
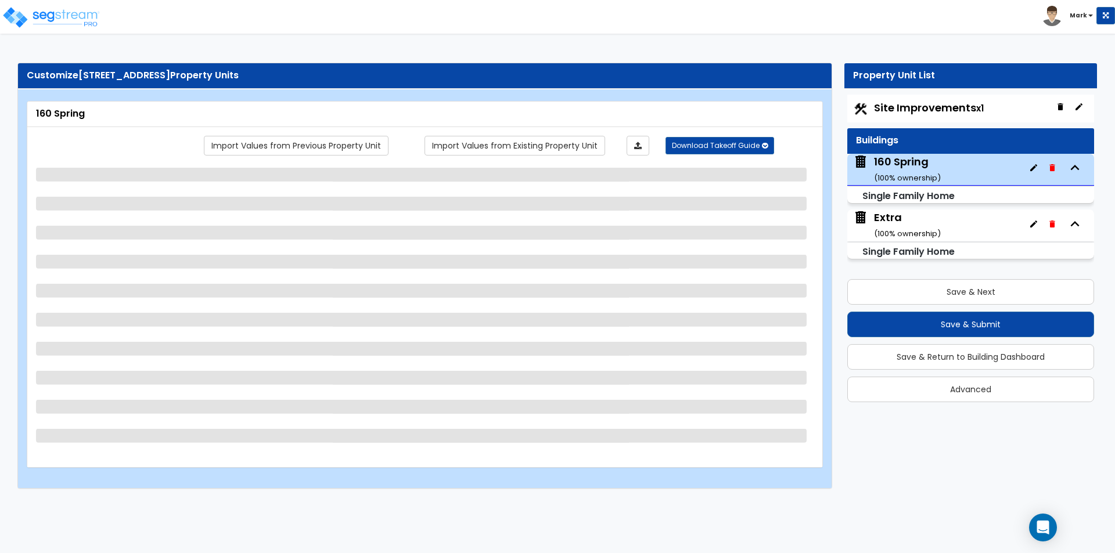
select select "4"
select select "1"
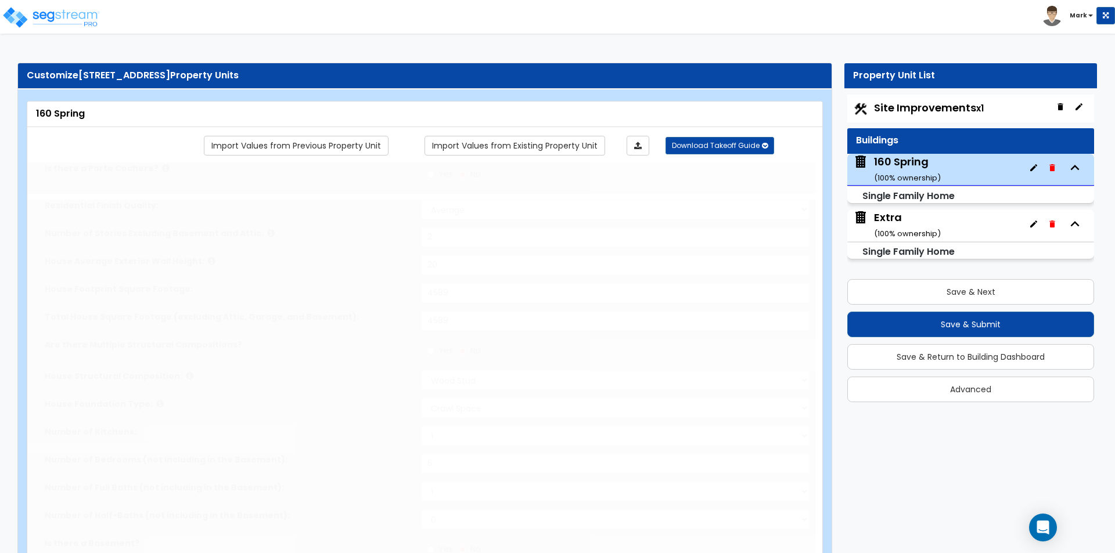
type input "2"
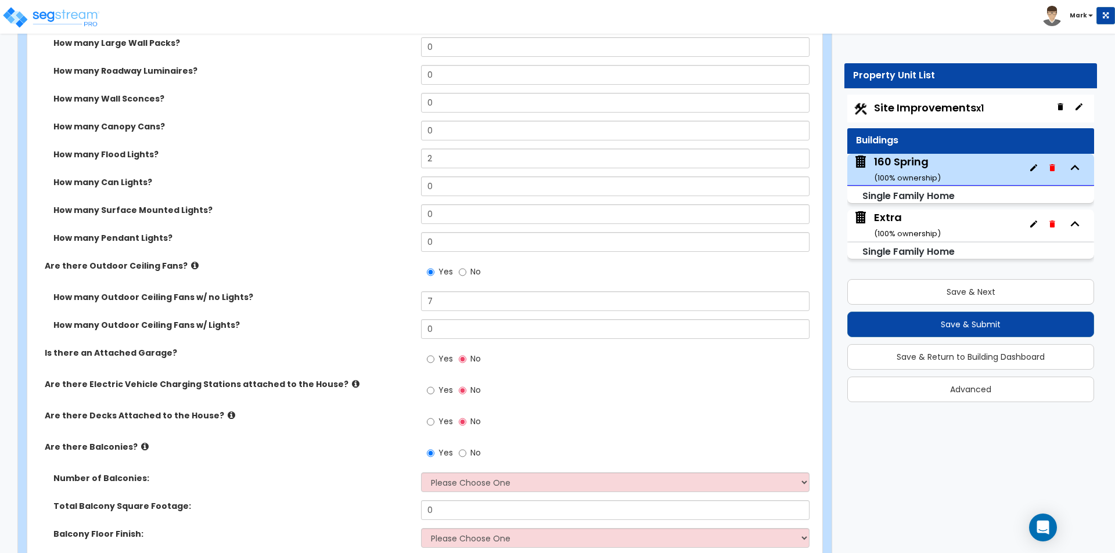
scroll to position [1161, 0]
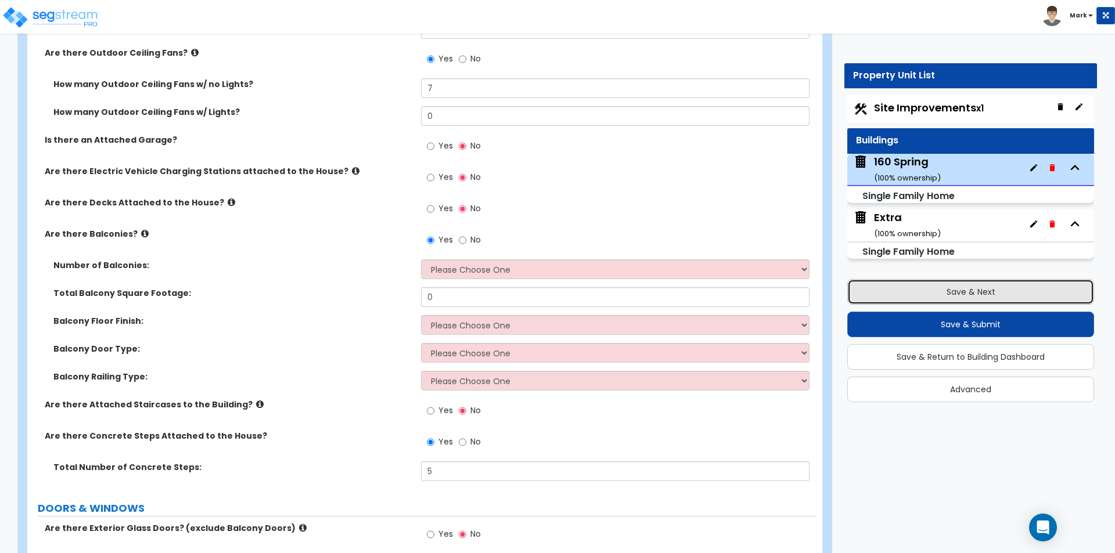
click at [877, 291] on button "Save & Next" at bounding box center [970, 292] width 247 height 26
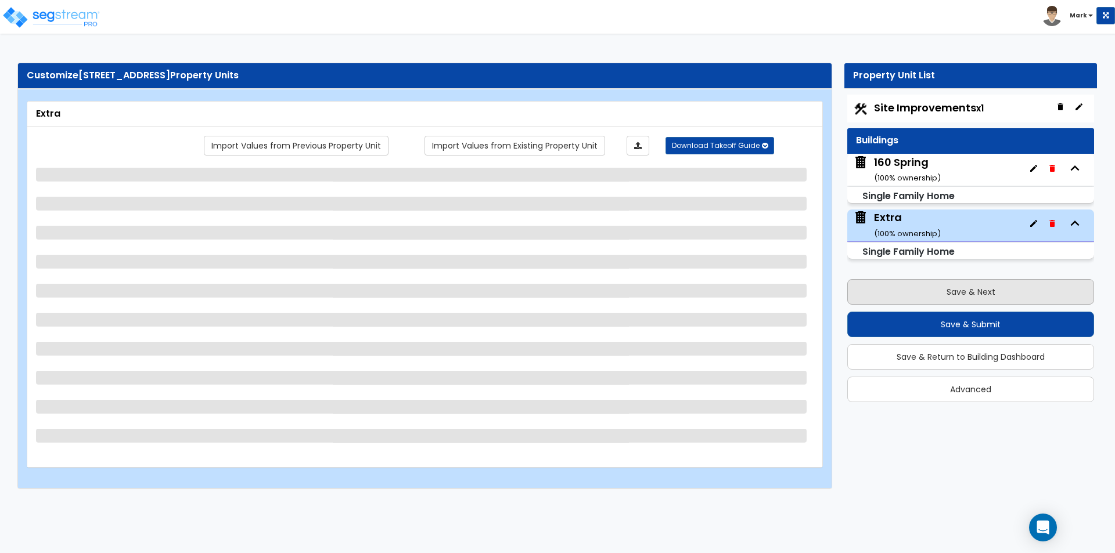
scroll to position [0, 0]
click at [888, 160] on div "160 Spring ( 100 % ownership)" at bounding box center [907, 170] width 67 height 30
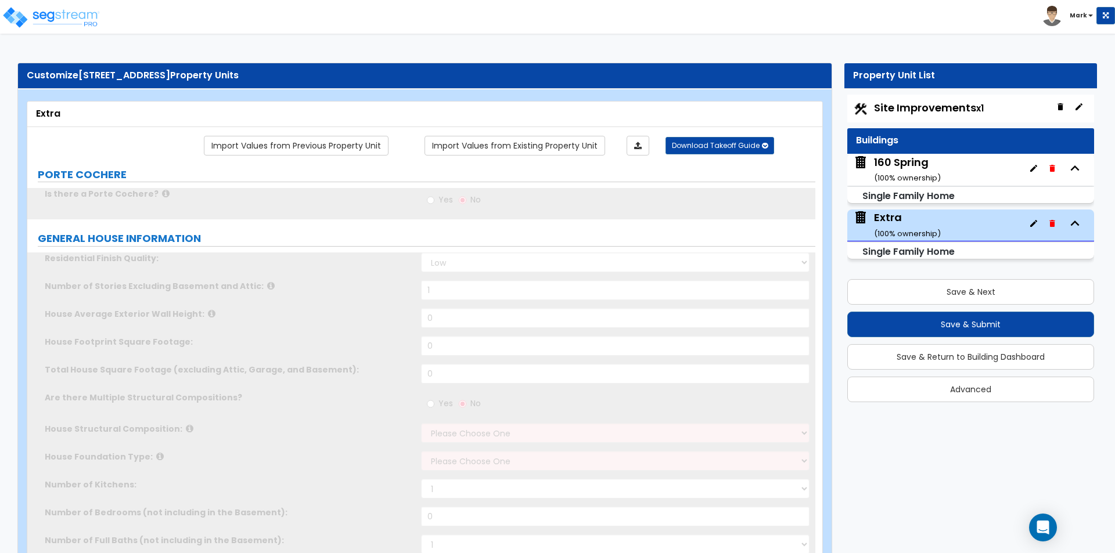
type input "1"
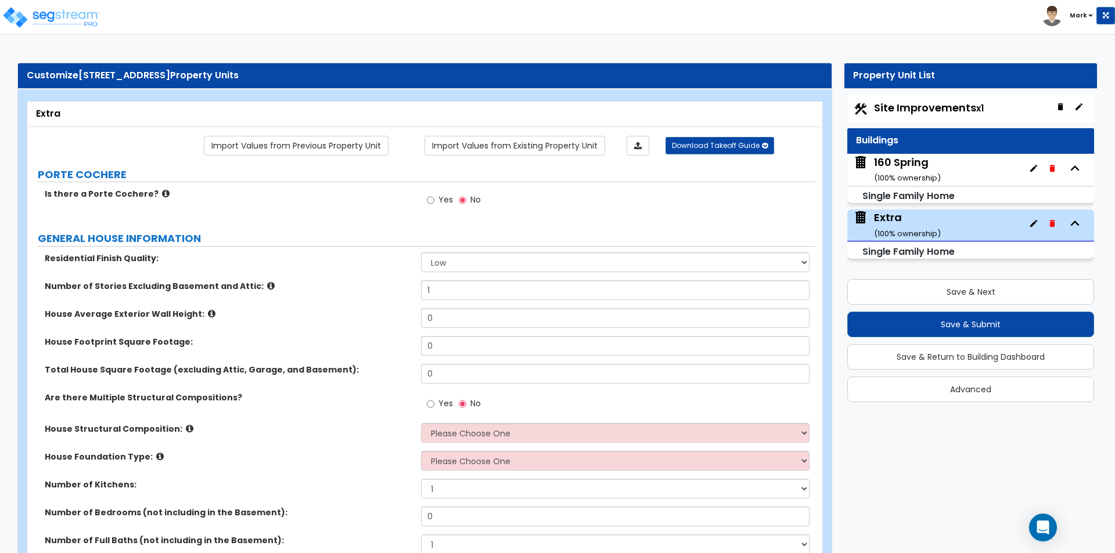
click at [898, 167] on div "160 Spring ( 100 % ownership)" at bounding box center [907, 170] width 67 height 30
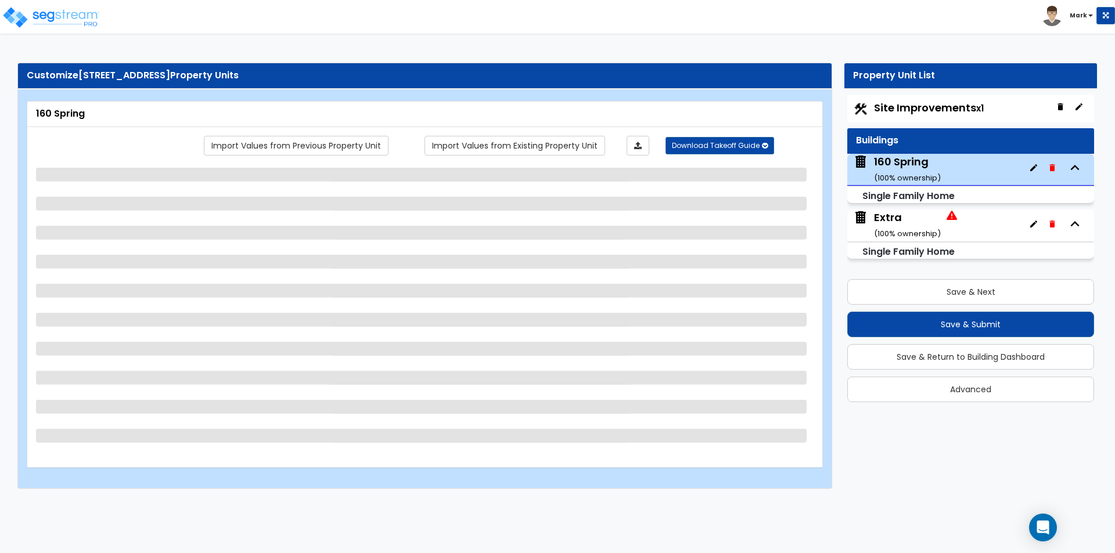
select select "1"
select select "7"
select select "1"
select select "4"
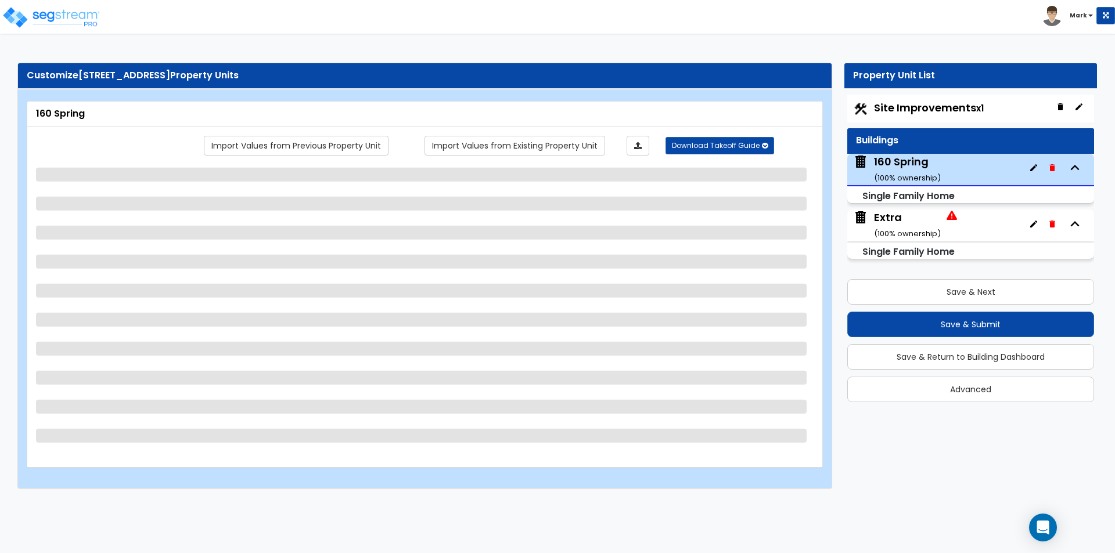
select select "1"
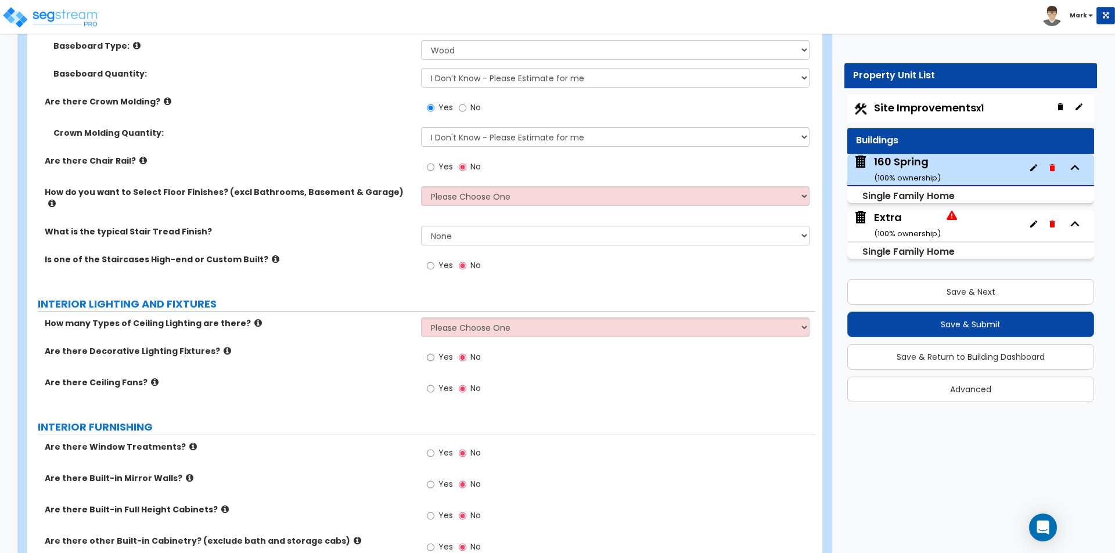
scroll to position [2496, 0]
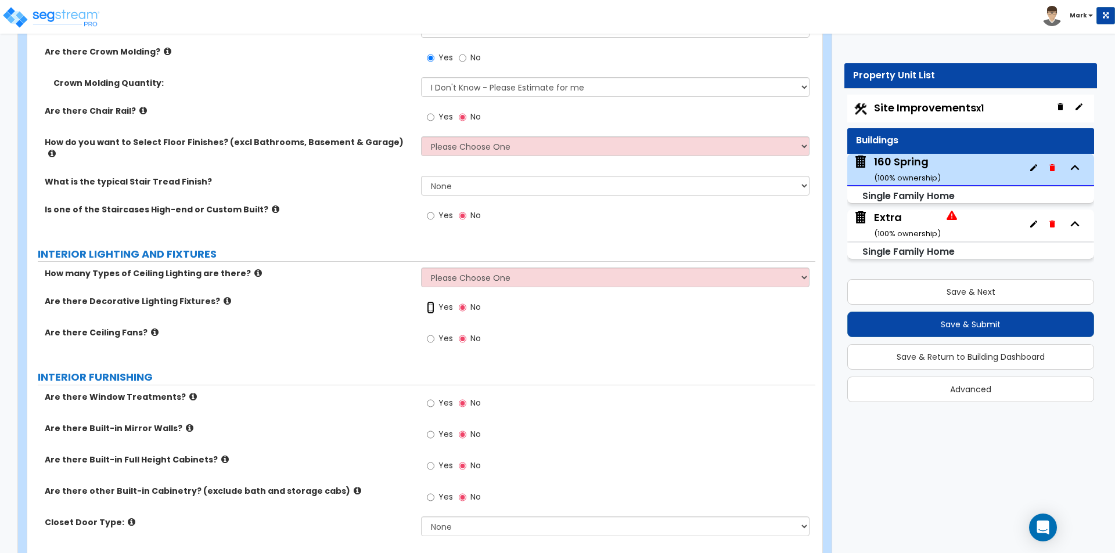
click at [431, 301] on input "Yes" at bounding box center [431, 307] width 8 height 13
radio input "true"
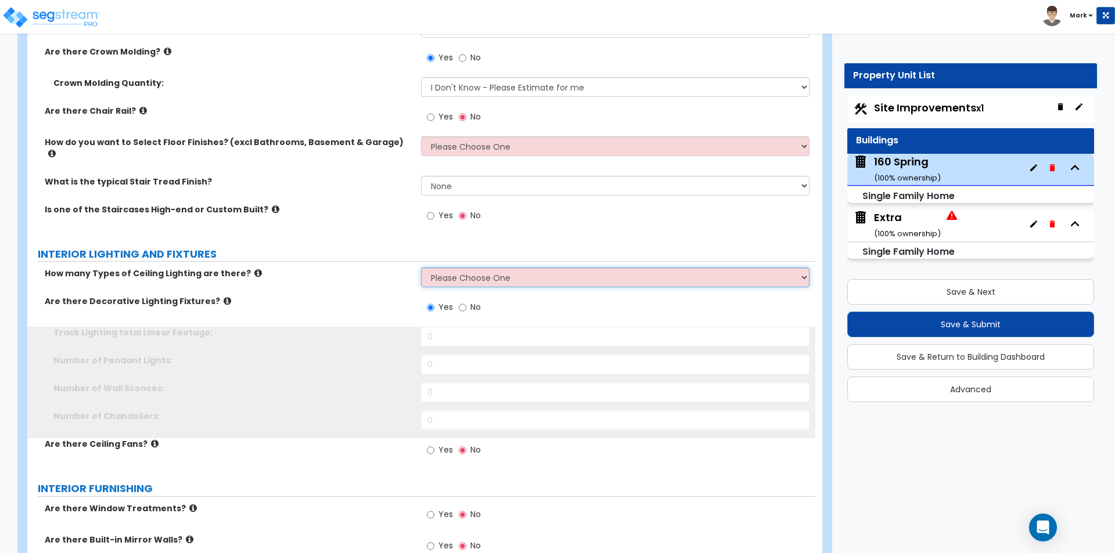
click at [451, 274] on select "Please Choose One 1 2 3" at bounding box center [615, 278] width 388 height 20
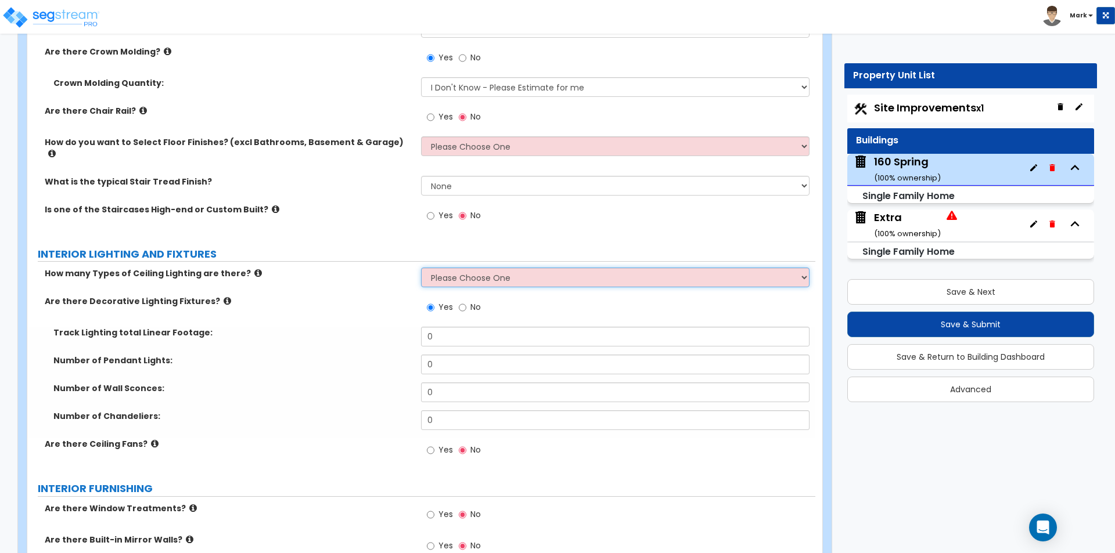
select select "1"
click at [421, 268] on select "Please Choose One 1 2 3" at bounding box center [615, 278] width 388 height 20
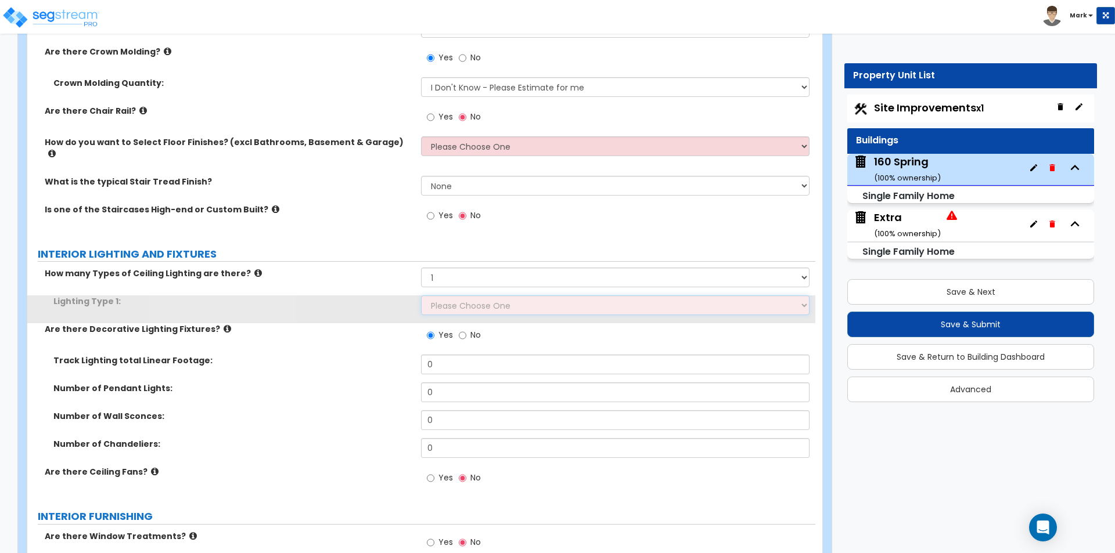
click at [447, 295] on select "Please Choose One LED Surface-Mounted LED Recessed Fluorescent Surface-Mounted …" at bounding box center [615, 305] width 388 height 20
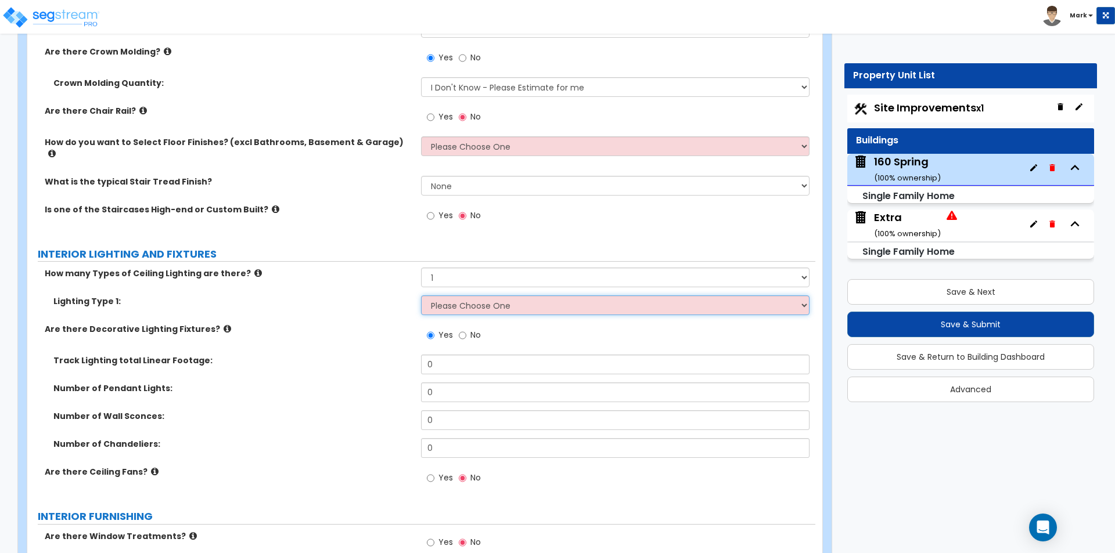
select select "5"
click at [421, 295] on select "Please Choose One LED Surface-Mounted LED Recessed Fluorescent Surface-Mounted …" at bounding box center [615, 305] width 388 height 20
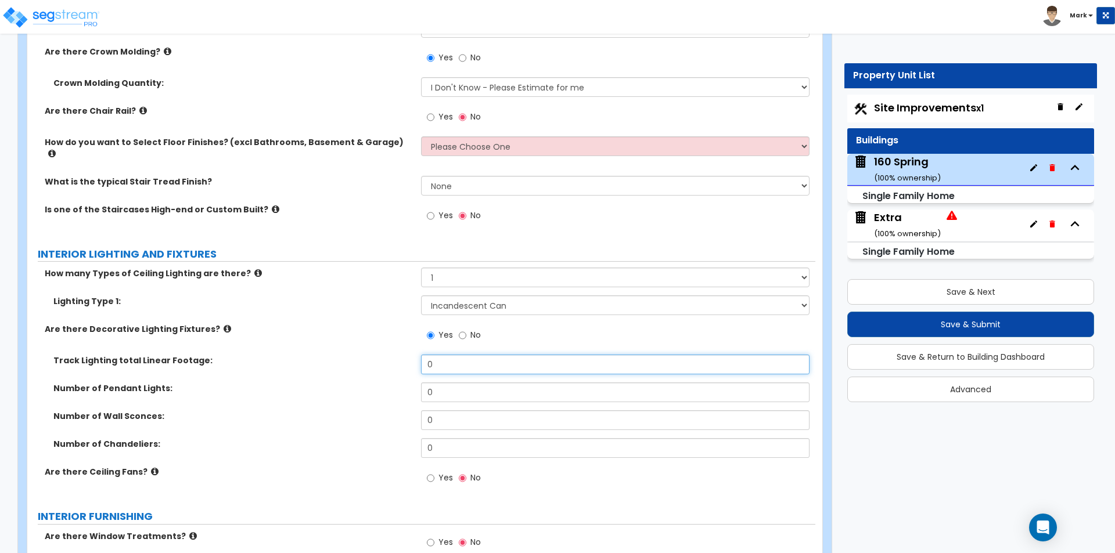
click at [439, 355] on input "0" at bounding box center [615, 365] width 388 height 20
type input "3"
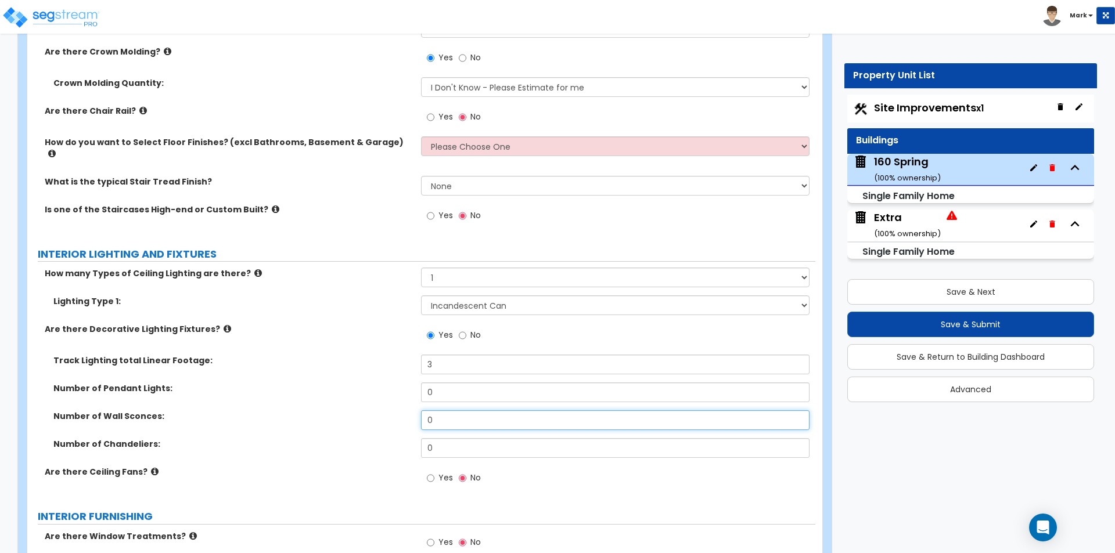
click at [434, 410] on input "0" at bounding box center [615, 420] width 388 height 20
type input "11"
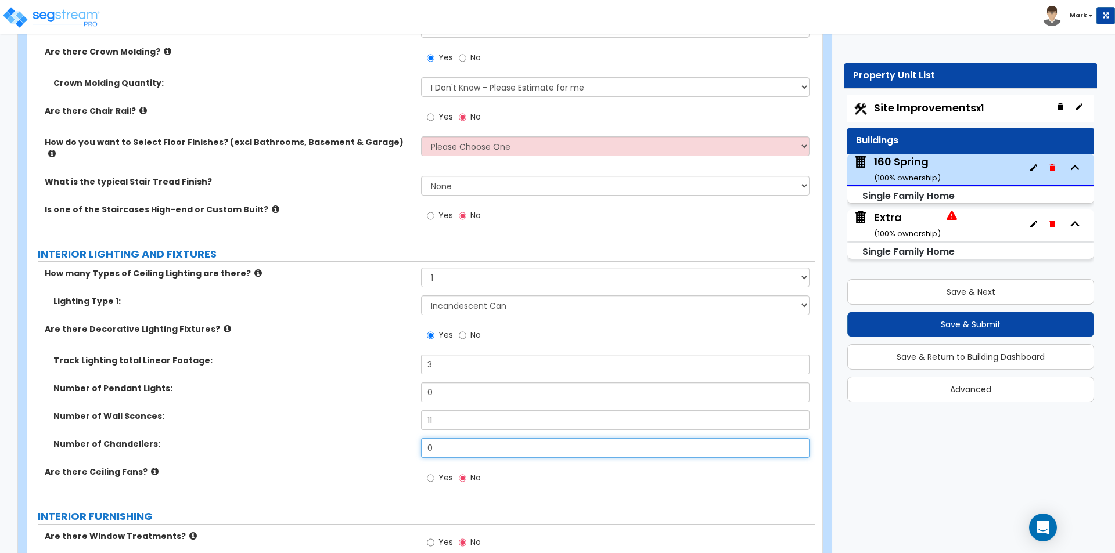
click at [448, 440] on input "0" at bounding box center [615, 448] width 388 height 20
type input "5"
click at [372, 438] on label "Number of Chandeliers:" at bounding box center [232, 444] width 359 height 12
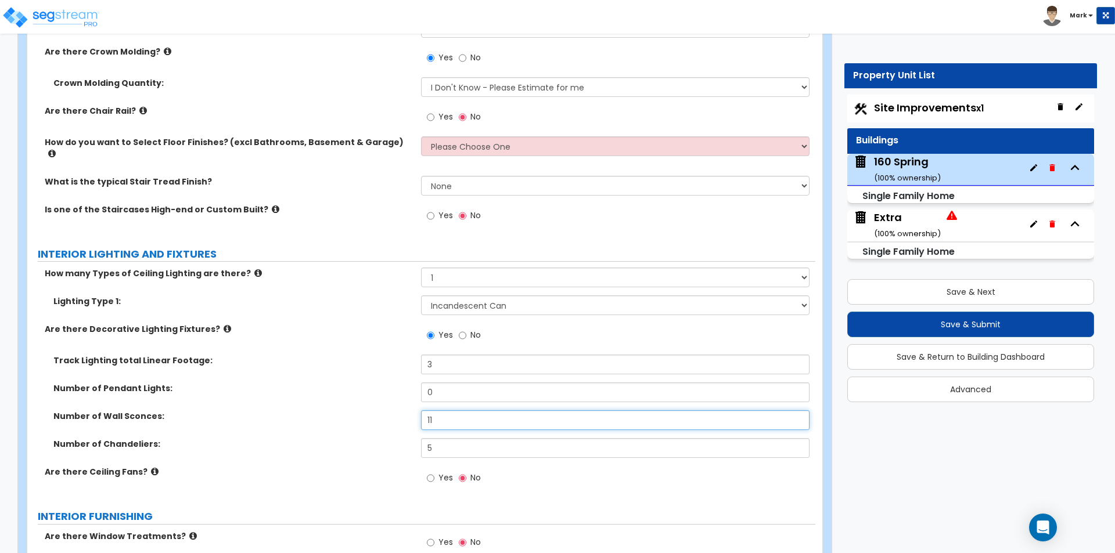
click at [443, 410] on input "11" at bounding box center [615, 420] width 388 height 20
type input "1"
type input "8"
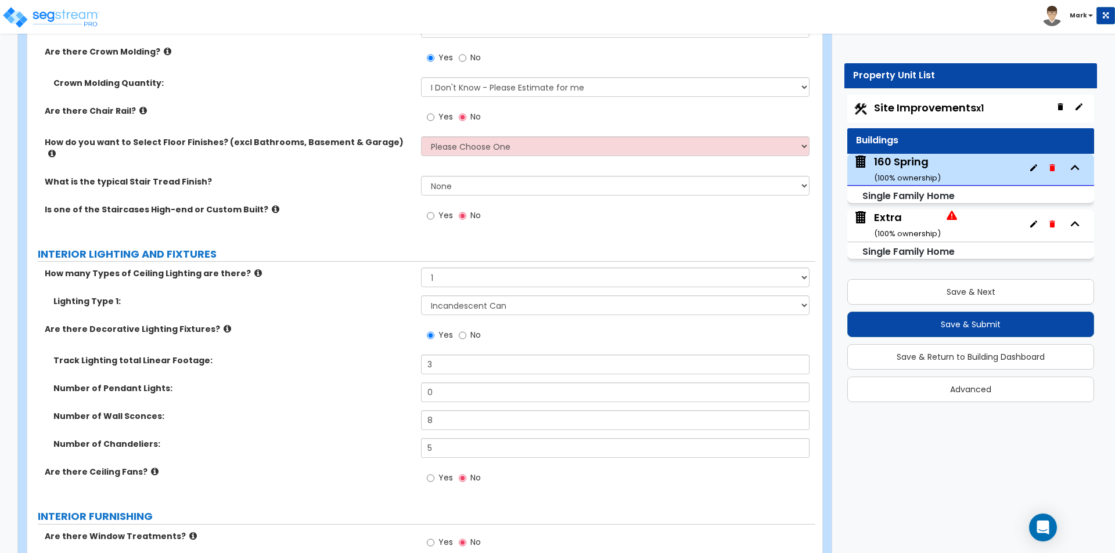
click at [365, 412] on div "Number of Wall Sconces: 8" at bounding box center [421, 424] width 788 height 28
click at [434, 472] on input "Yes" at bounding box center [431, 478] width 8 height 13
radio input "true"
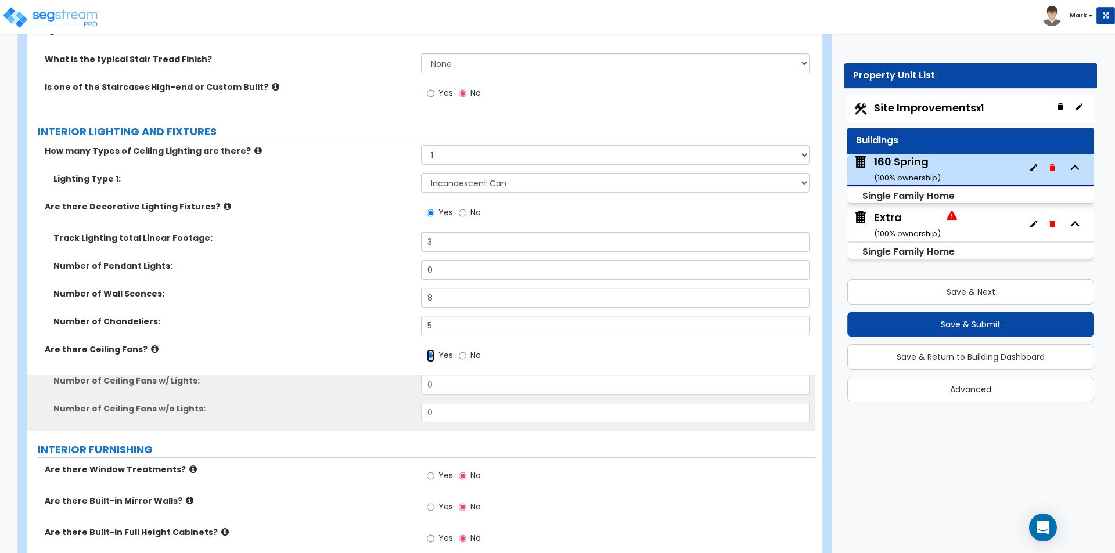
scroll to position [2670, 0]
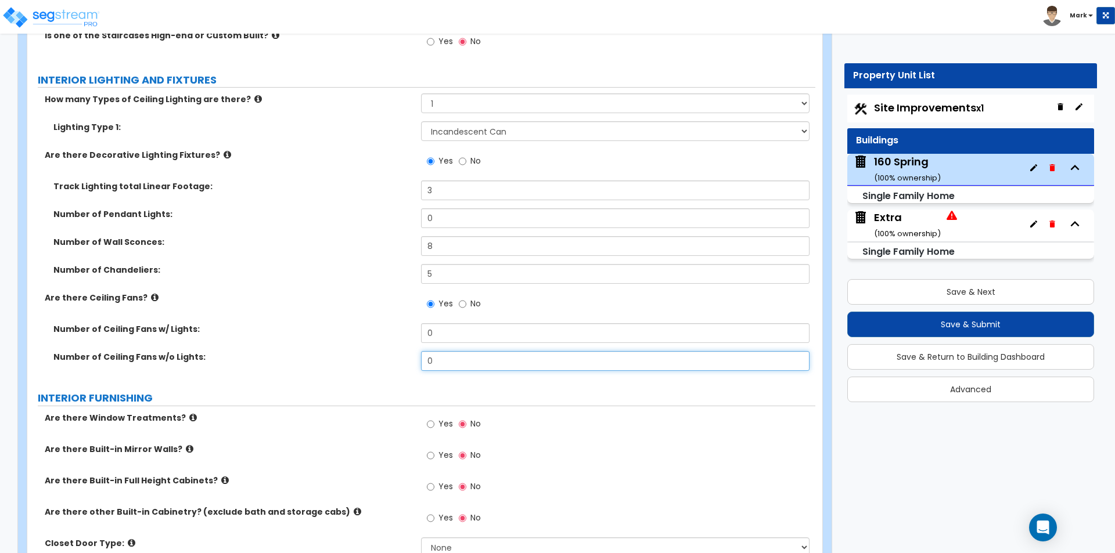
click at [450, 351] on input "0" at bounding box center [615, 361] width 388 height 20
type input "1"
click at [444, 323] on input "0" at bounding box center [615, 333] width 388 height 20
type input "1"
click at [333, 327] on div "Number of Ceiling Fans w/ Lights: 1" at bounding box center [421, 337] width 788 height 28
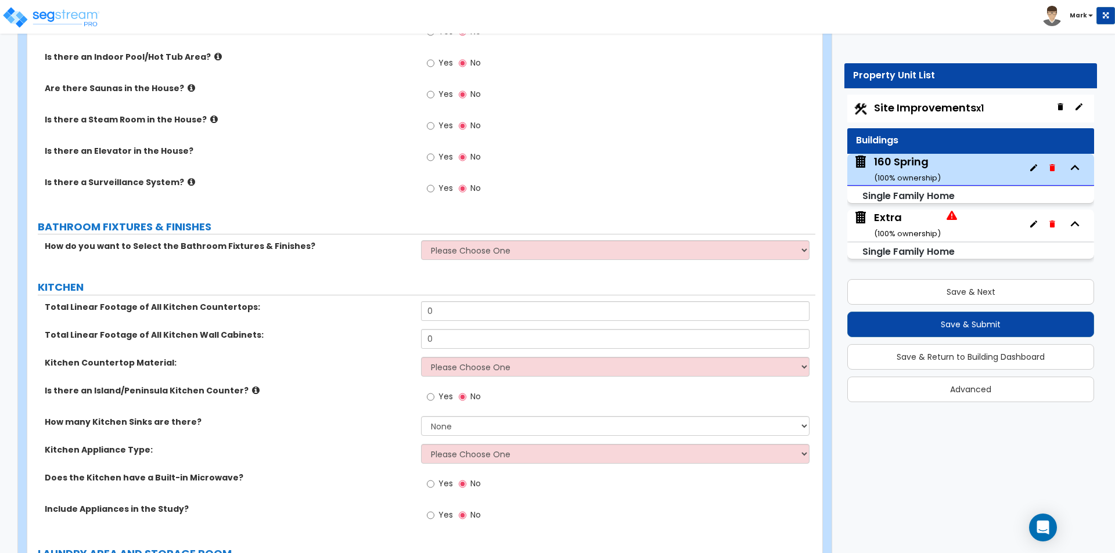
scroll to position [3367, 0]
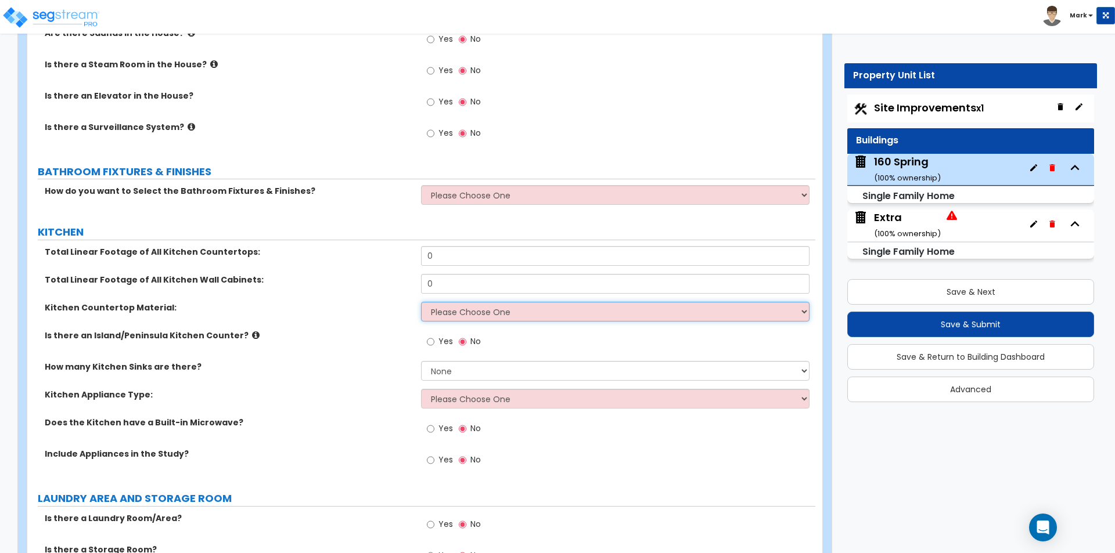
click at [496, 302] on select "Please Choose One Plastic Laminate Solid Surface Stone Quartz Marble Tile Wood …" at bounding box center [615, 312] width 388 height 20
select select "4"
click at [421, 302] on select "Please Choose One Plastic Laminate Solid Surface Stone Quartz Marble Tile Wood …" at bounding box center [615, 312] width 388 height 20
